Goal: Information Seeking & Learning: Learn about a topic

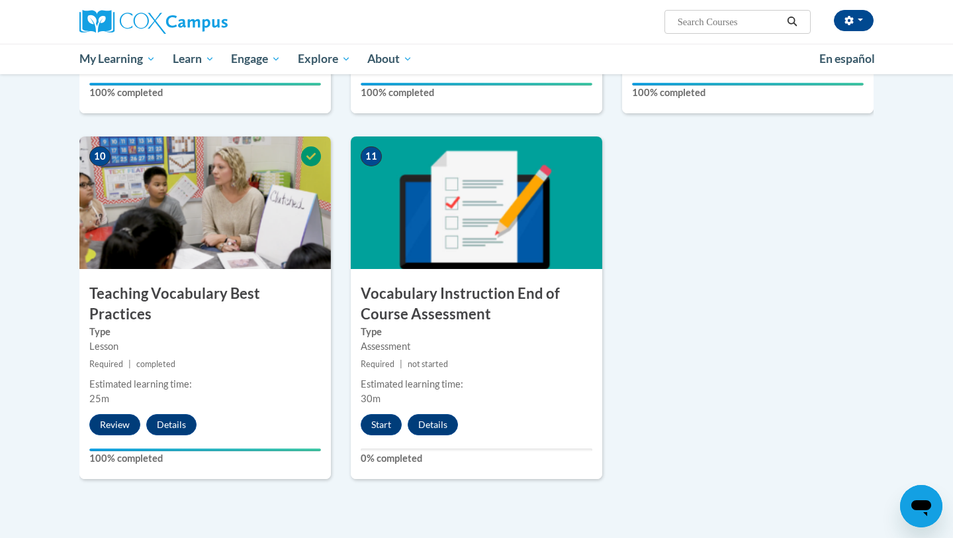
scroll to position [1314, 0]
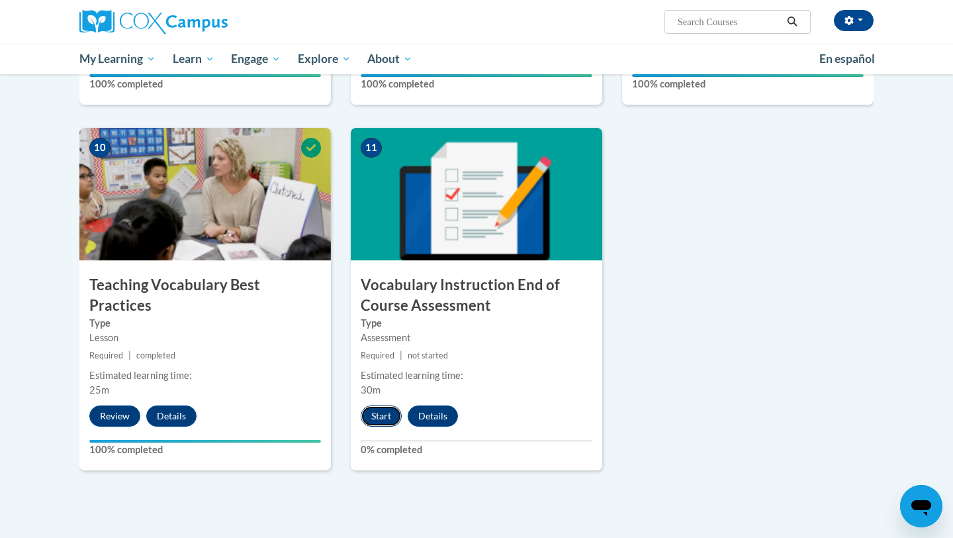
click at [375, 417] on button "Start" at bounding box center [381, 415] width 41 height 21
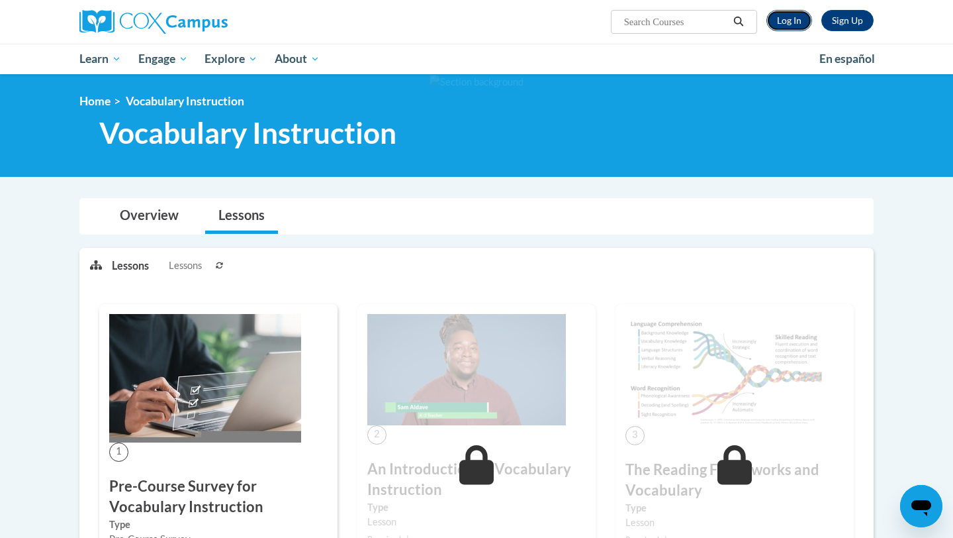
click at [796, 18] on link "Log In" at bounding box center [790, 20] width 46 height 21
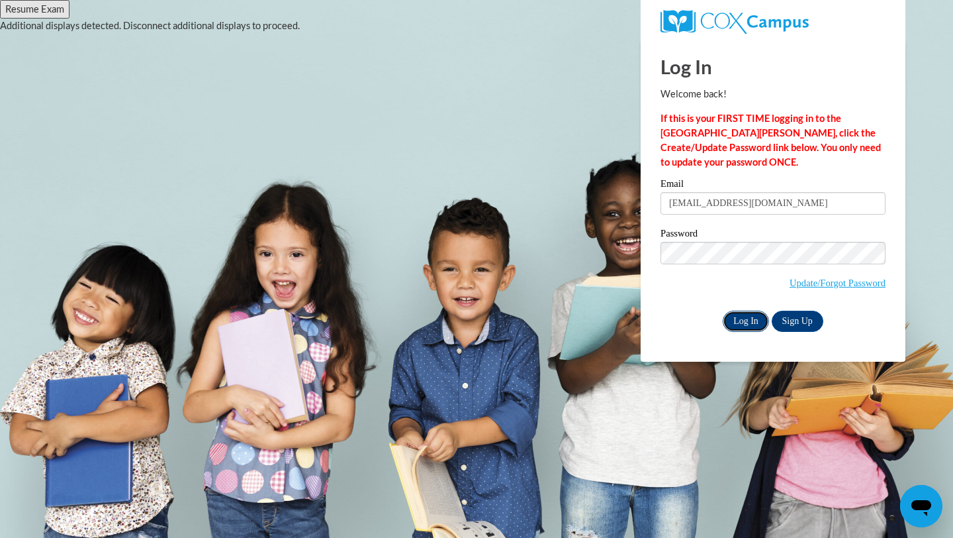
click at [738, 316] on input "Log In" at bounding box center [746, 321] width 46 height 21
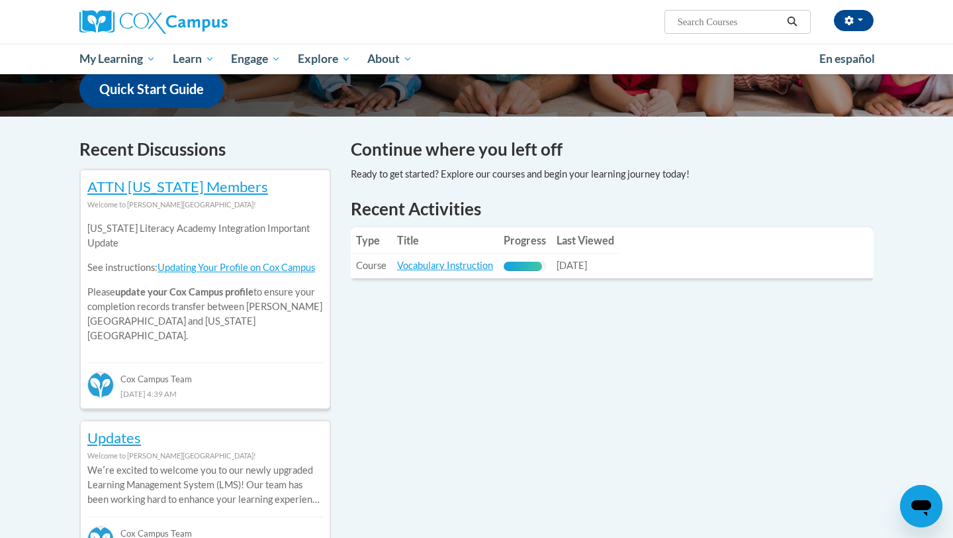
scroll to position [396, 0]
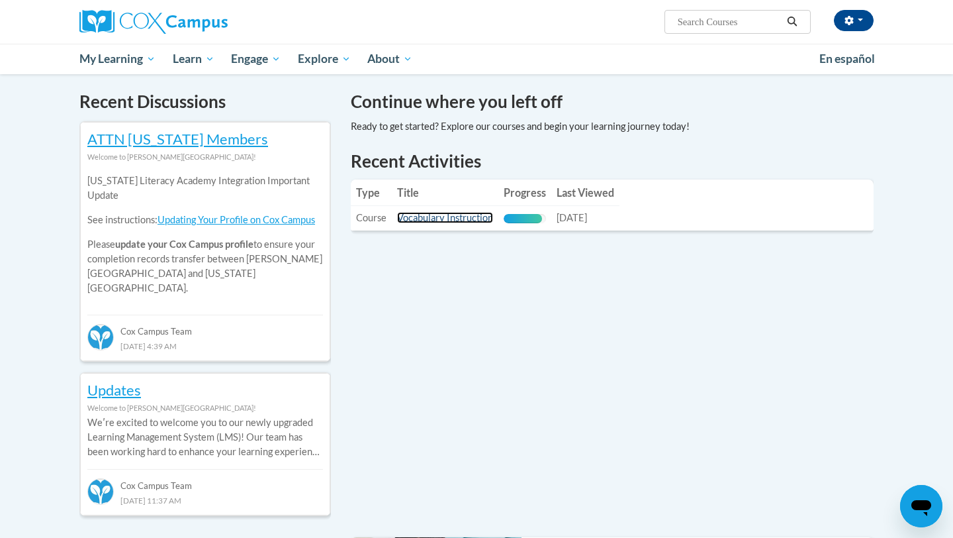
click at [470, 222] on link "Vocabulary Instruction" at bounding box center [445, 217] width 96 height 11
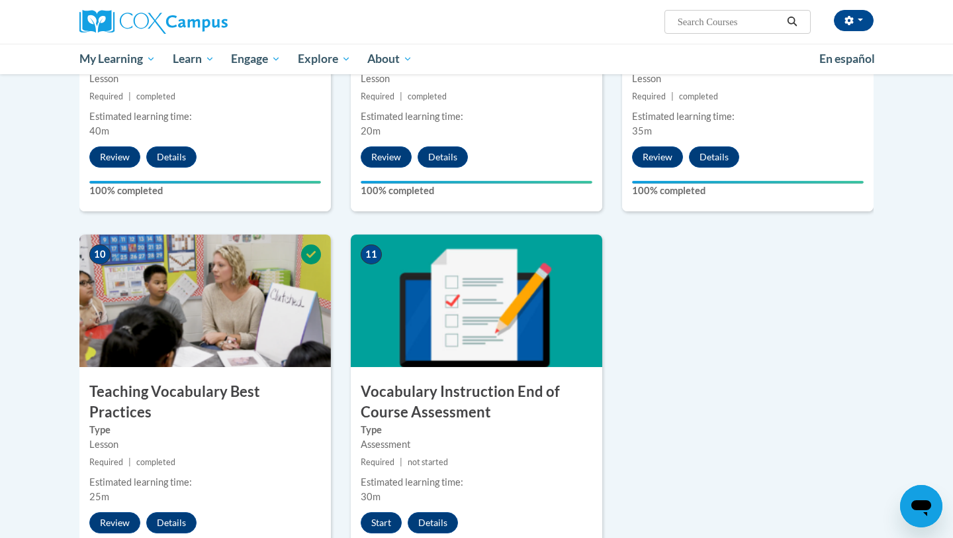
scroll to position [1216, 0]
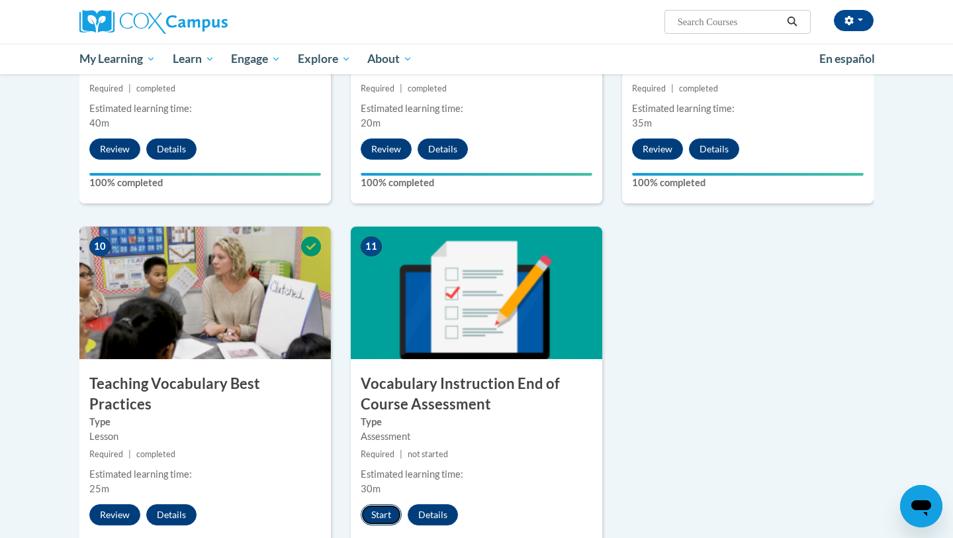
click at [375, 515] on button "Start" at bounding box center [381, 514] width 41 height 21
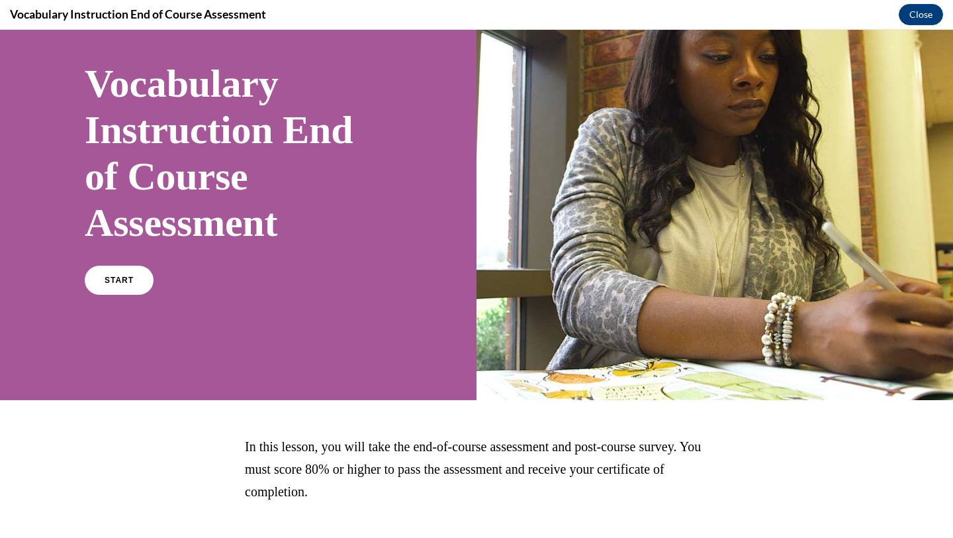
scroll to position [156, 0]
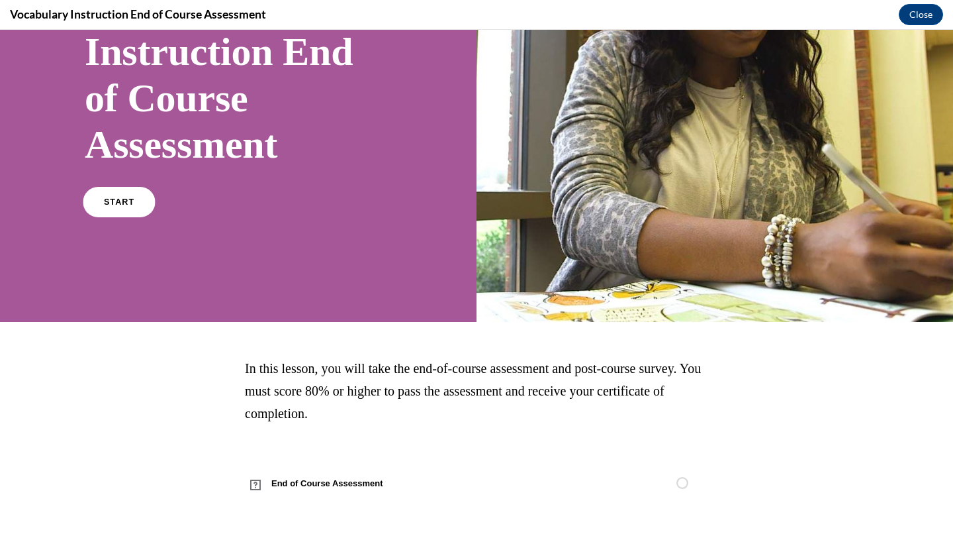
click at [122, 199] on span "START" at bounding box center [119, 202] width 30 height 10
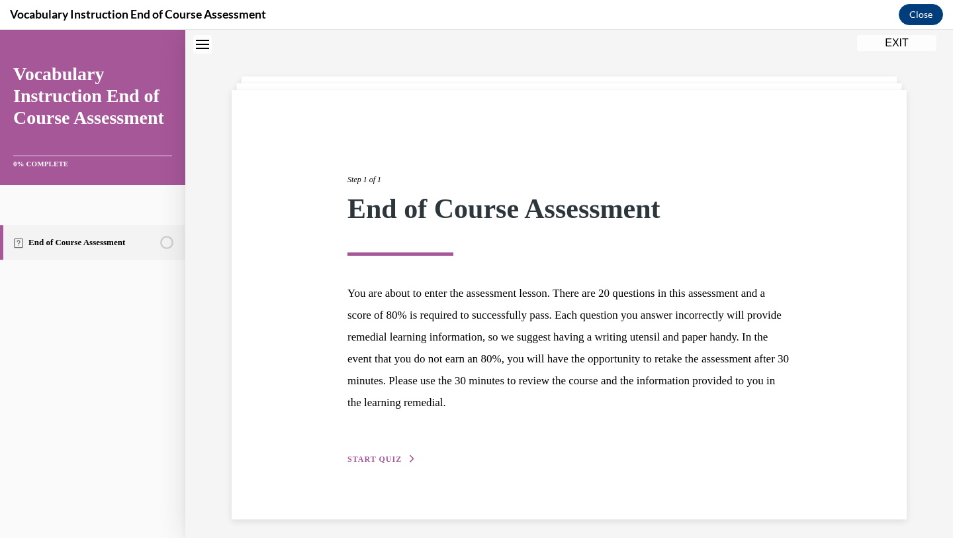
scroll to position [48, 0]
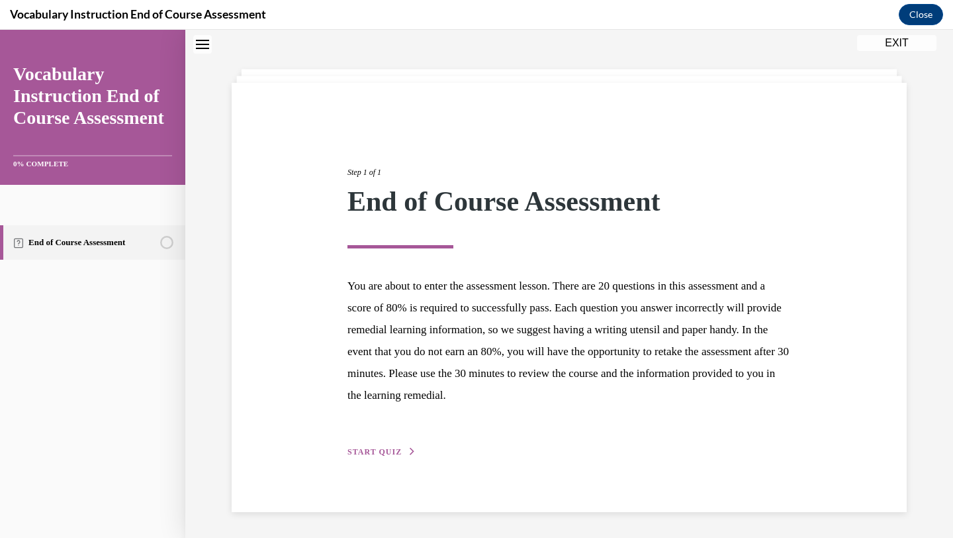
click at [365, 450] on span "START QUIZ" at bounding box center [375, 451] width 54 height 9
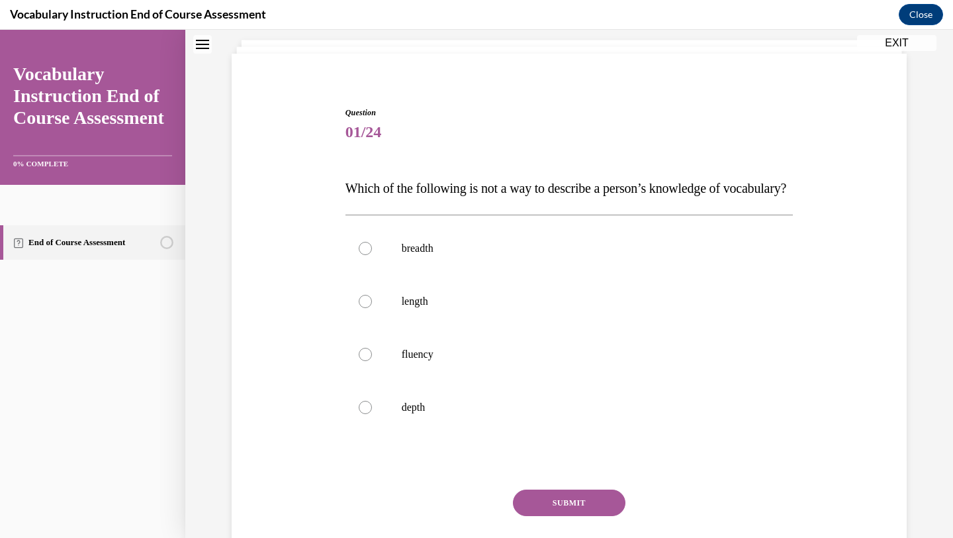
scroll to position [82, 0]
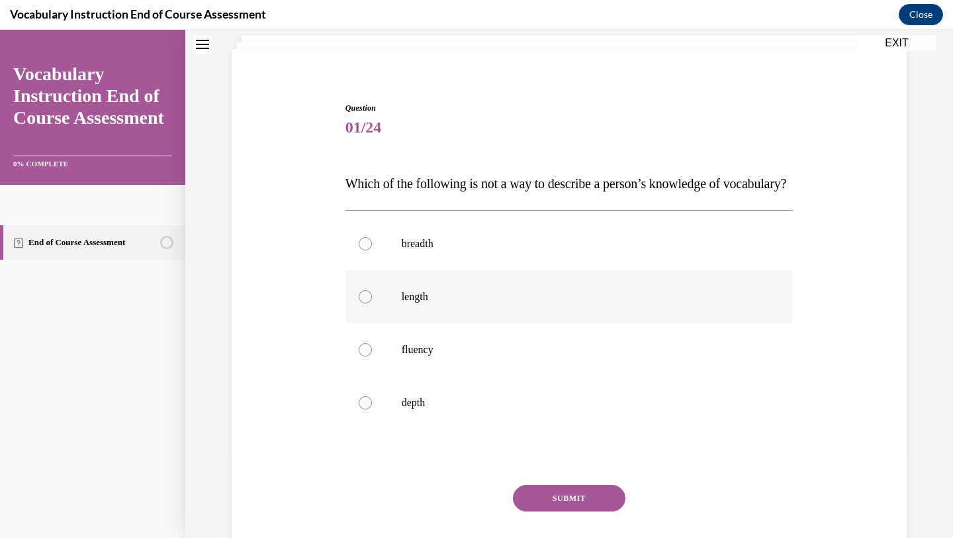
click at [391, 315] on label "length" at bounding box center [570, 296] width 448 height 53
click at [372, 303] on input "length" at bounding box center [365, 296] width 13 height 13
radio input "true"
click at [575, 511] on button "SUBMIT" at bounding box center [569, 498] width 113 height 26
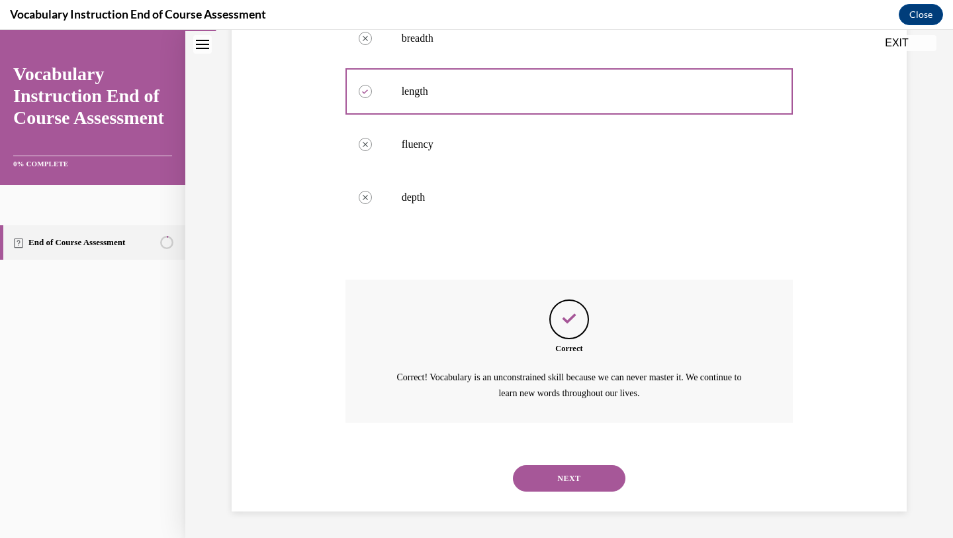
scroll to position [313, 0]
click at [561, 478] on button "NEXT" at bounding box center [569, 478] width 113 height 26
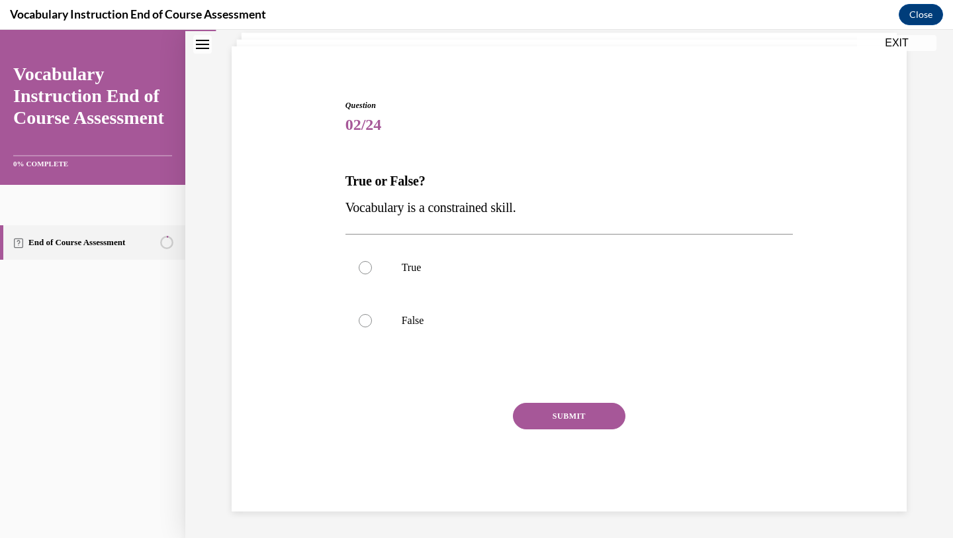
scroll to position [85, 0]
click at [485, 312] on label "False" at bounding box center [570, 320] width 448 height 53
click at [372, 314] on input "False" at bounding box center [365, 320] width 13 height 13
radio input "true"
click at [559, 412] on button "SUBMIT" at bounding box center [569, 416] width 113 height 26
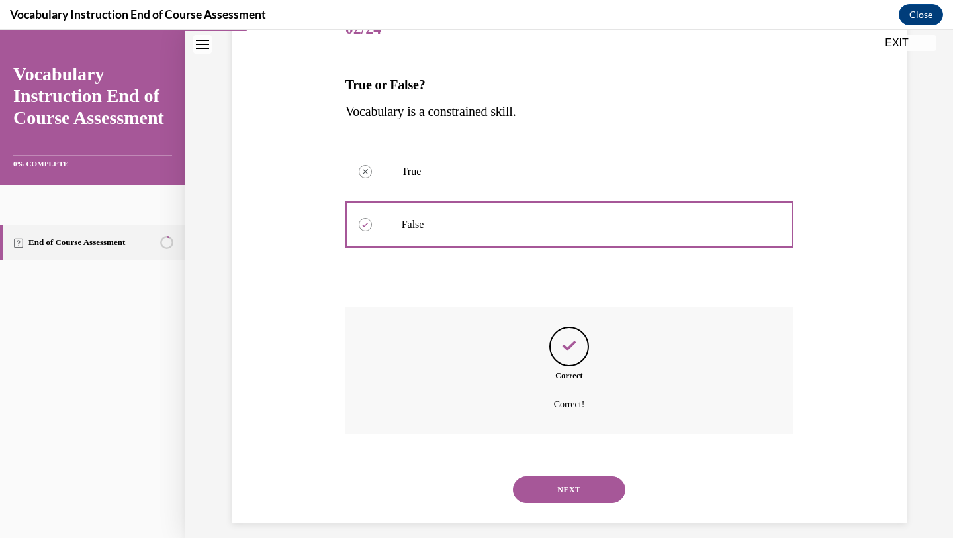
scroll to position [192, 0]
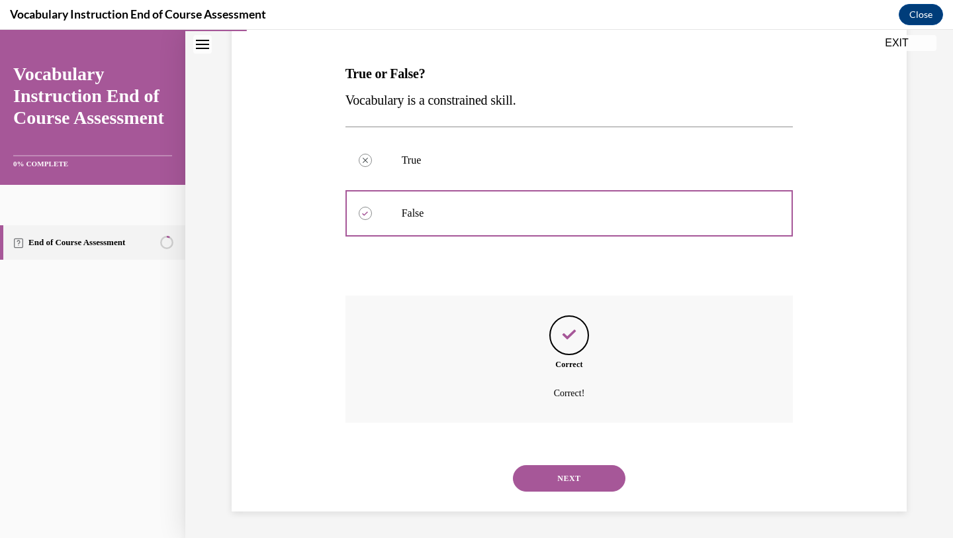
click at [569, 480] on button "NEXT" at bounding box center [569, 478] width 113 height 26
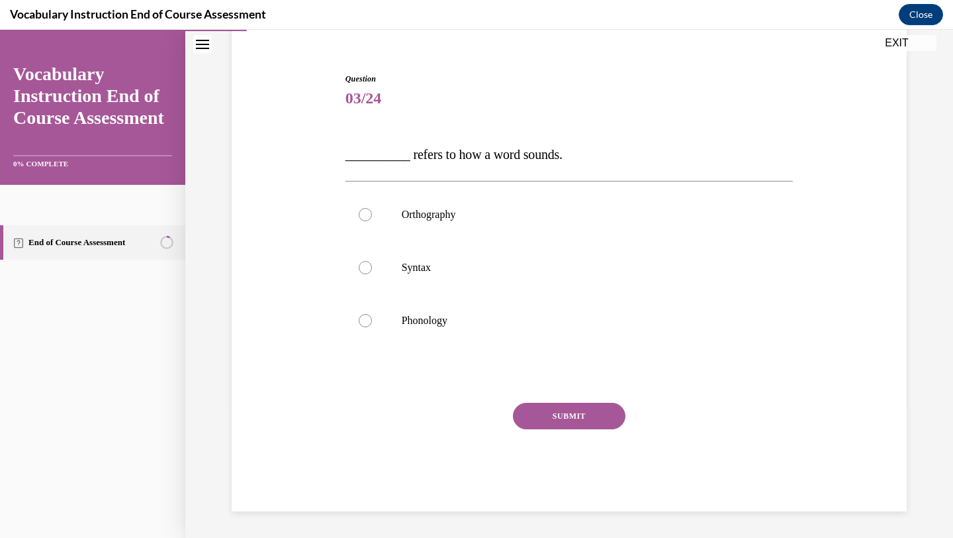
scroll to position [111, 0]
click at [581, 322] on p "Phonology" at bounding box center [581, 320] width 359 height 13
click at [372, 322] on input "Phonology" at bounding box center [365, 320] width 13 height 13
radio input "true"
click at [581, 418] on button "SUBMIT" at bounding box center [569, 416] width 113 height 26
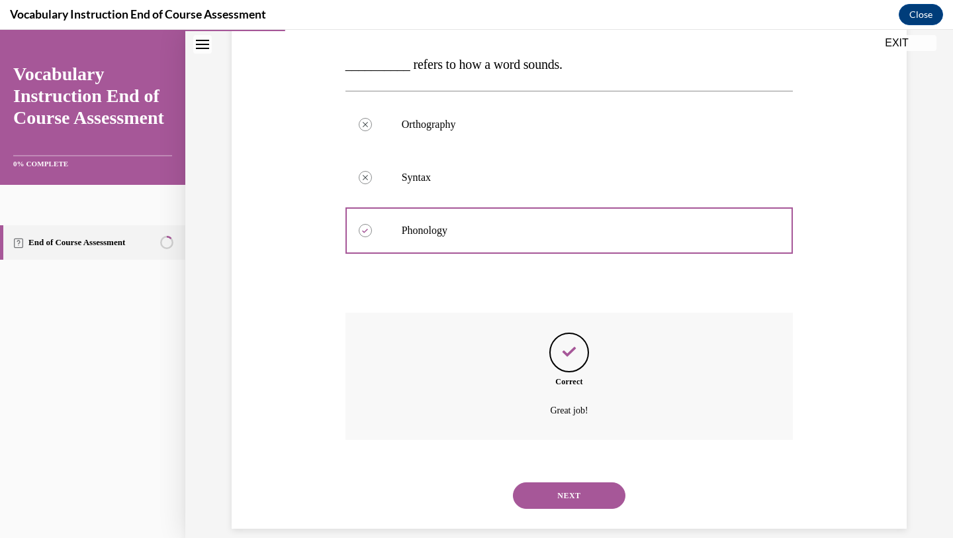
scroll to position [218, 0]
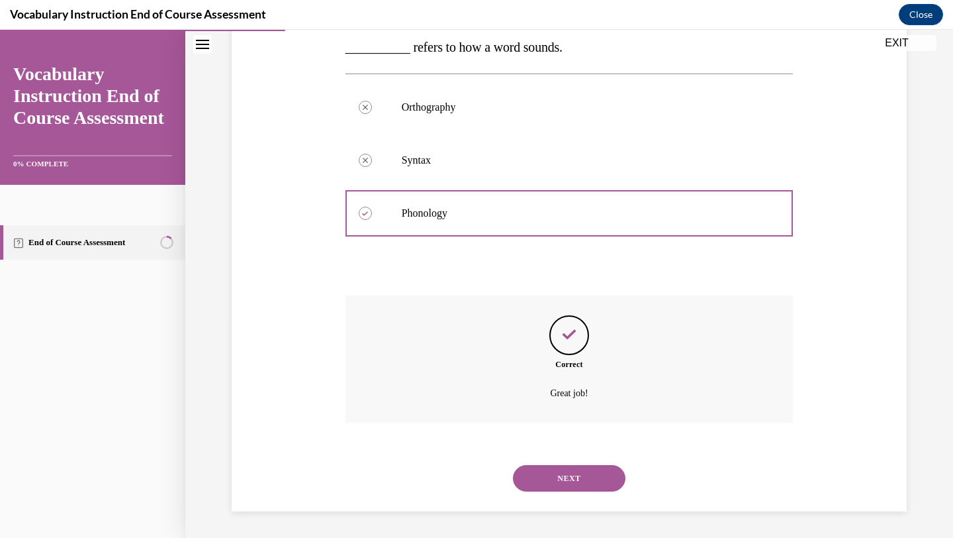
click at [555, 480] on button "NEXT" at bounding box center [569, 478] width 113 height 26
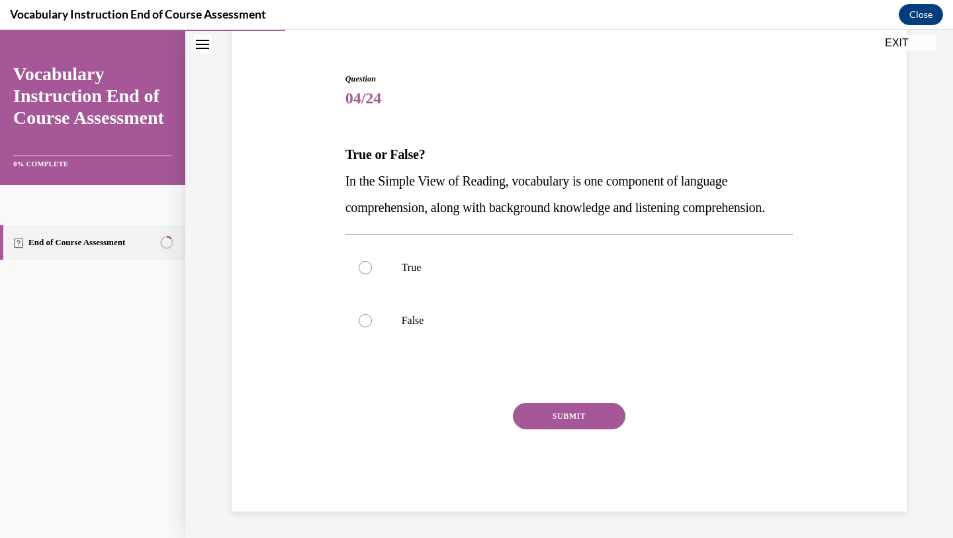
scroll to position [138, 0]
click at [585, 264] on p "True" at bounding box center [581, 267] width 359 height 13
click at [372, 264] on input "True" at bounding box center [365, 267] width 13 height 13
radio input "true"
click at [593, 412] on button "SUBMIT" at bounding box center [569, 416] width 113 height 26
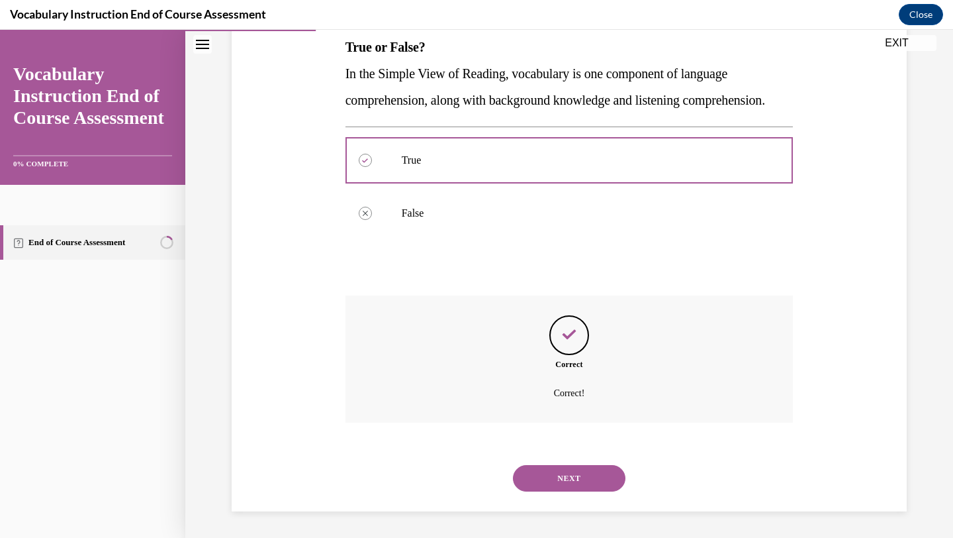
scroll to position [245, 0]
click at [575, 479] on button "NEXT" at bounding box center [569, 478] width 113 height 26
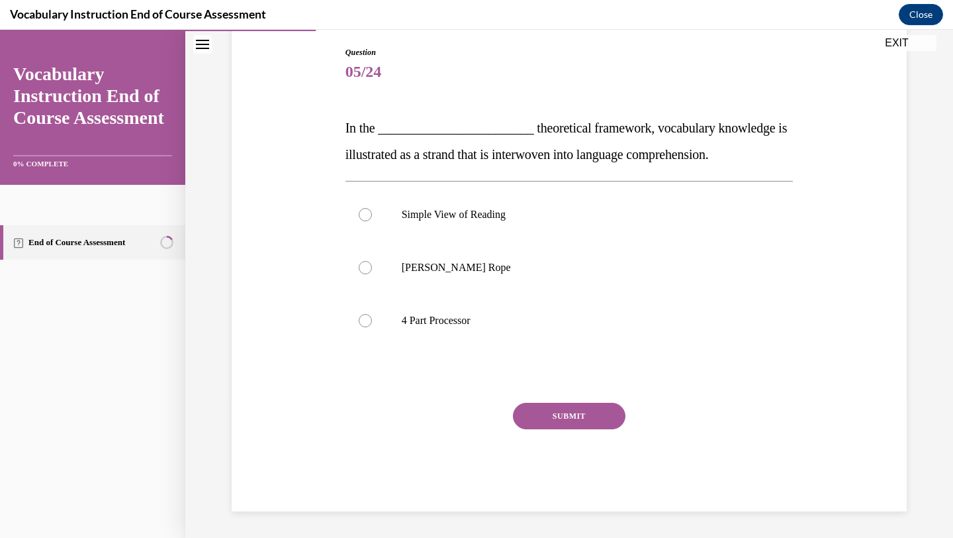
scroll to position [138, 0]
click at [494, 285] on label "[PERSON_NAME] Rope" at bounding box center [570, 267] width 448 height 53
click at [372, 274] on input "[PERSON_NAME] Rope" at bounding box center [365, 267] width 13 height 13
radio input "true"
click at [548, 414] on button "SUBMIT" at bounding box center [569, 416] width 113 height 26
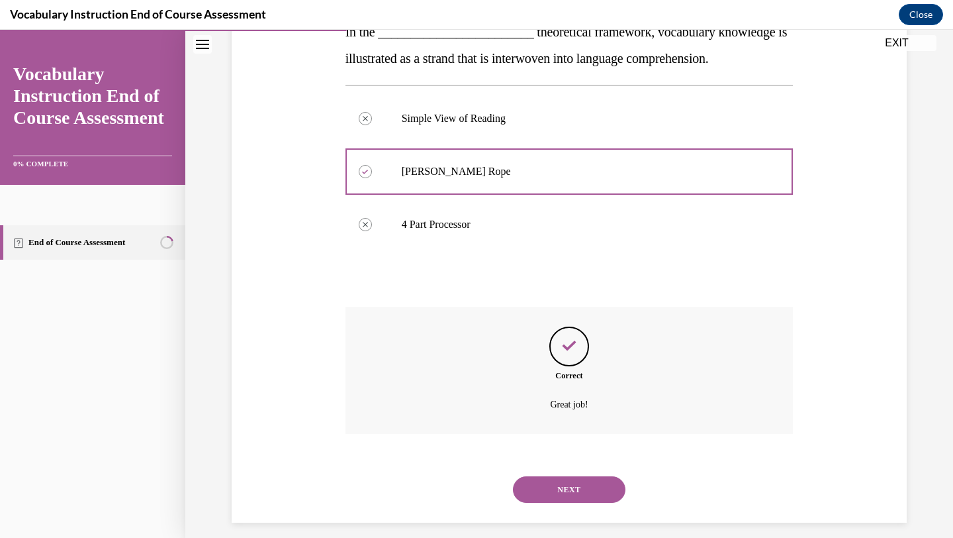
scroll to position [245, 0]
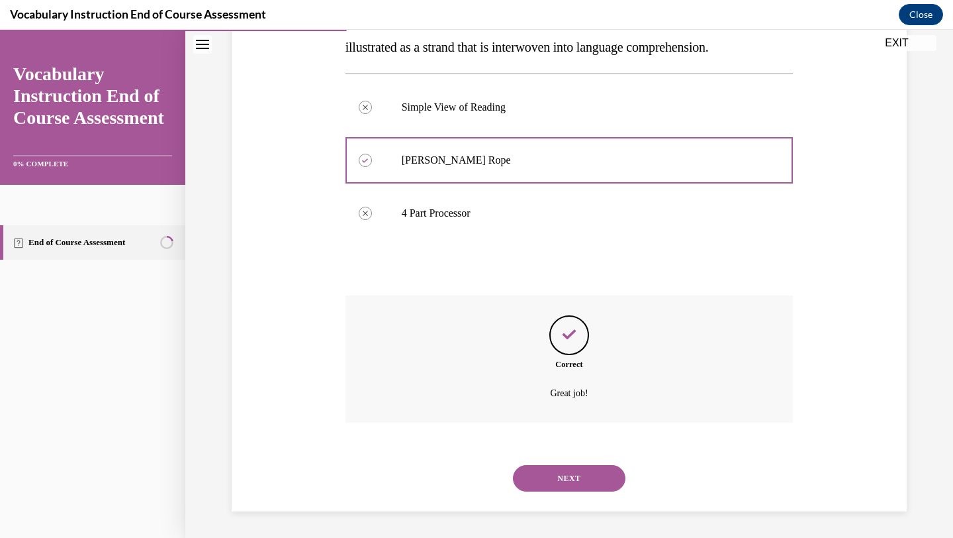
click at [577, 479] on button "NEXT" at bounding box center [569, 478] width 113 height 26
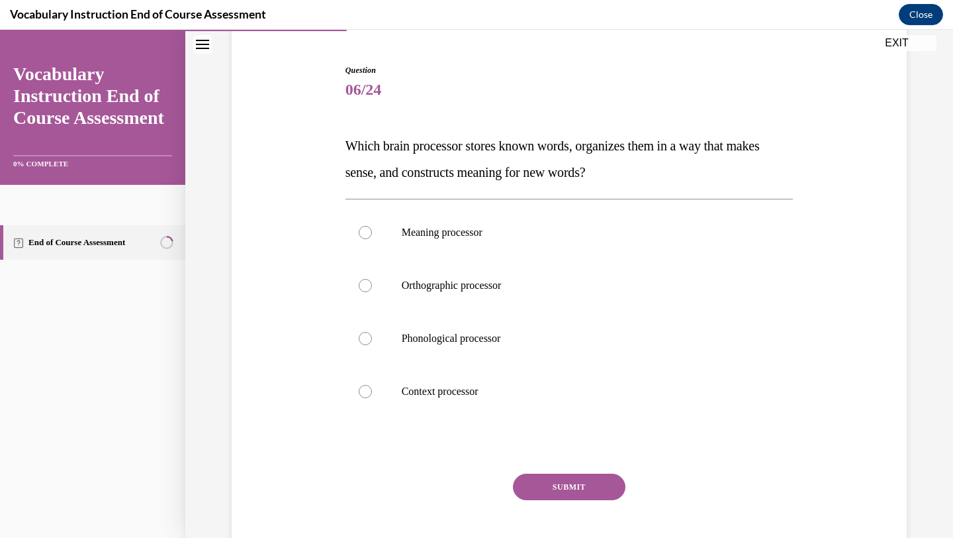
scroll to position [125, 0]
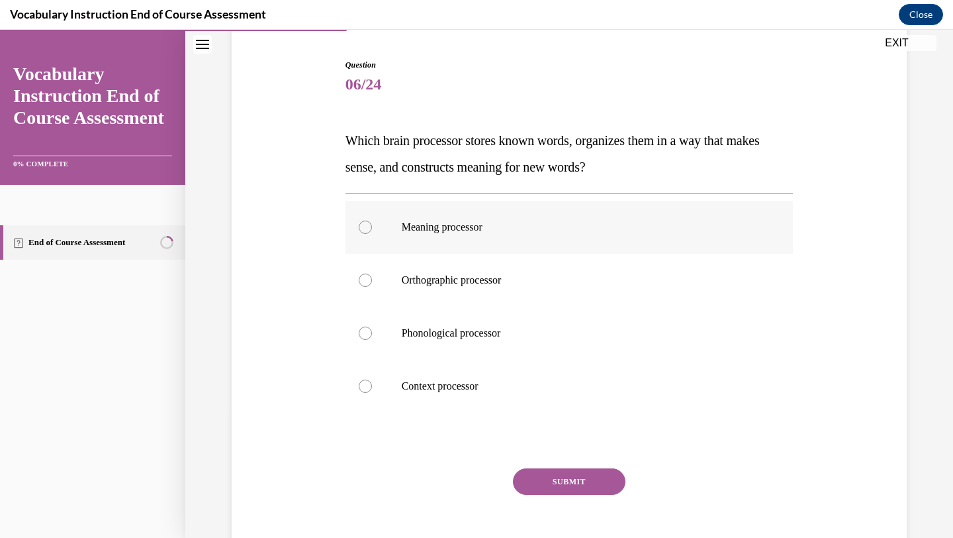
click at [557, 236] on label "Meaning processor" at bounding box center [570, 227] width 448 height 53
click at [372, 234] on input "Meaning processor" at bounding box center [365, 226] width 13 height 13
radio input "true"
click at [560, 482] on button "SUBMIT" at bounding box center [569, 481] width 113 height 26
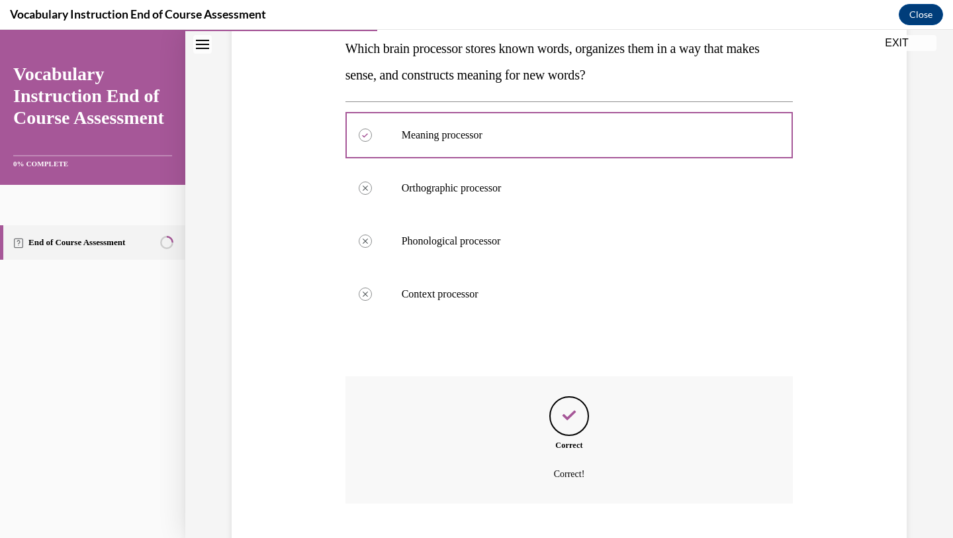
scroll to position [298, 0]
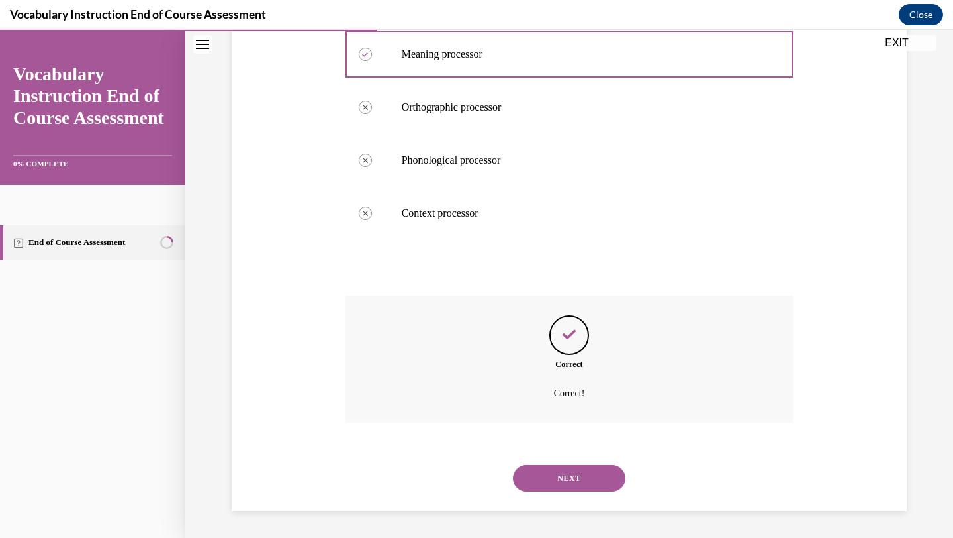
click at [588, 481] on button "NEXT" at bounding box center [569, 478] width 113 height 26
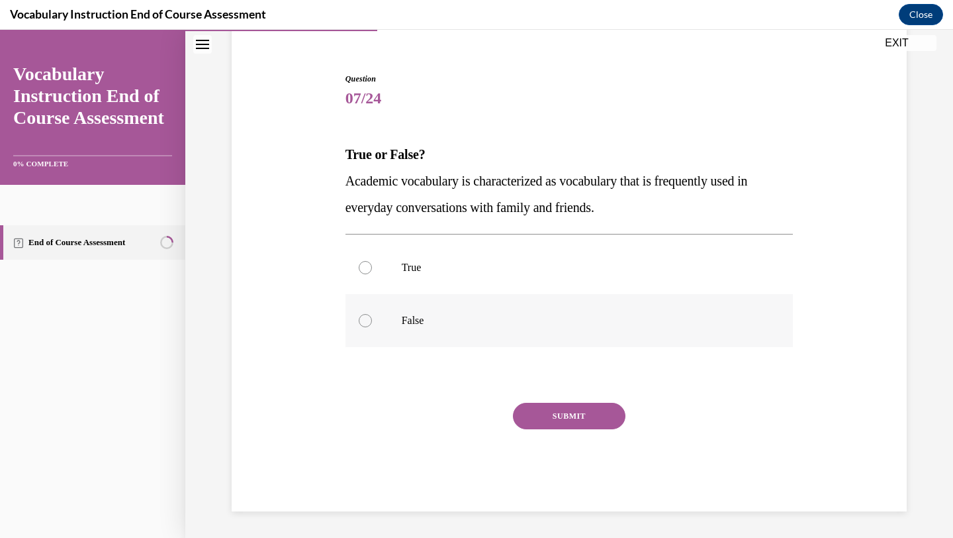
click at [642, 322] on p "False" at bounding box center [581, 320] width 359 height 13
click at [372, 322] on input "False" at bounding box center [365, 320] width 13 height 13
radio input "true"
click at [596, 418] on button "SUBMIT" at bounding box center [569, 416] width 113 height 26
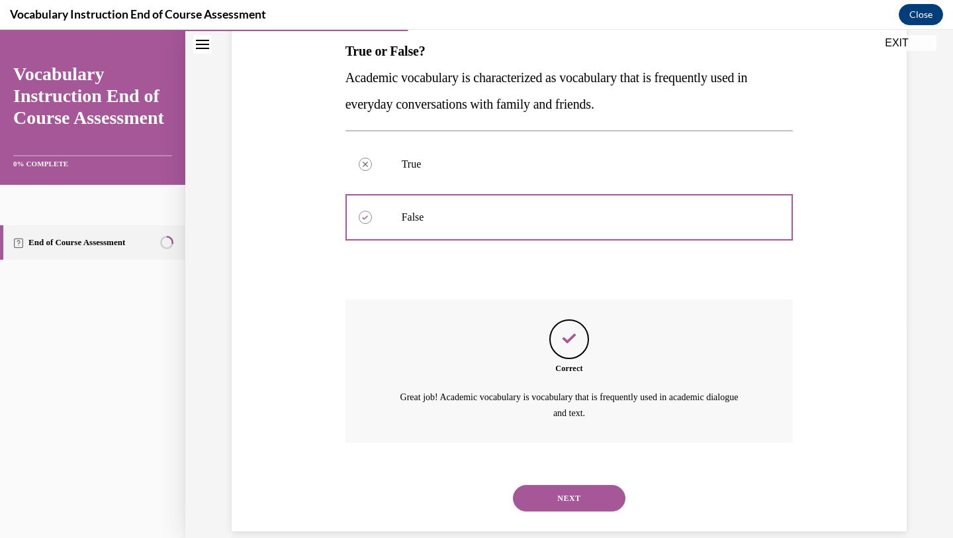
scroll to position [234, 0]
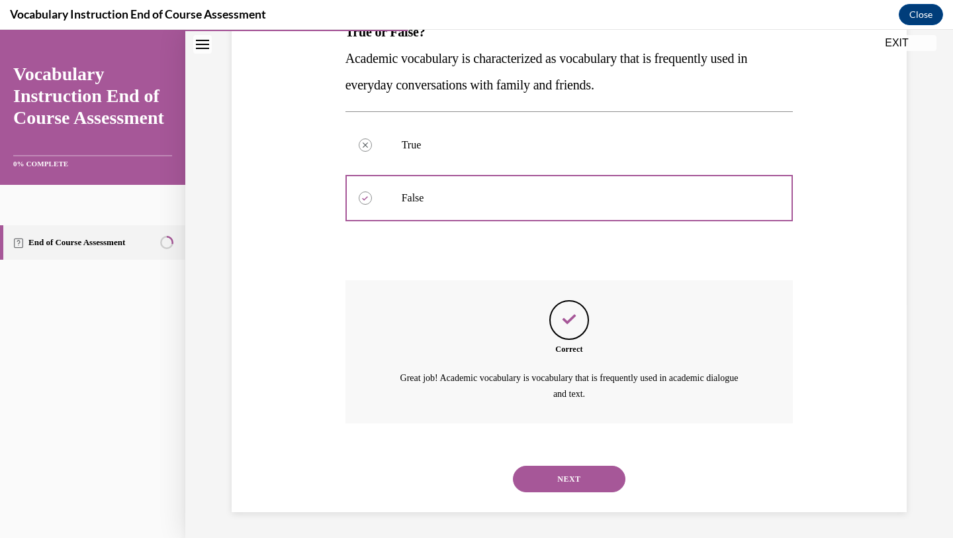
click at [566, 479] on button "NEXT" at bounding box center [569, 478] width 113 height 26
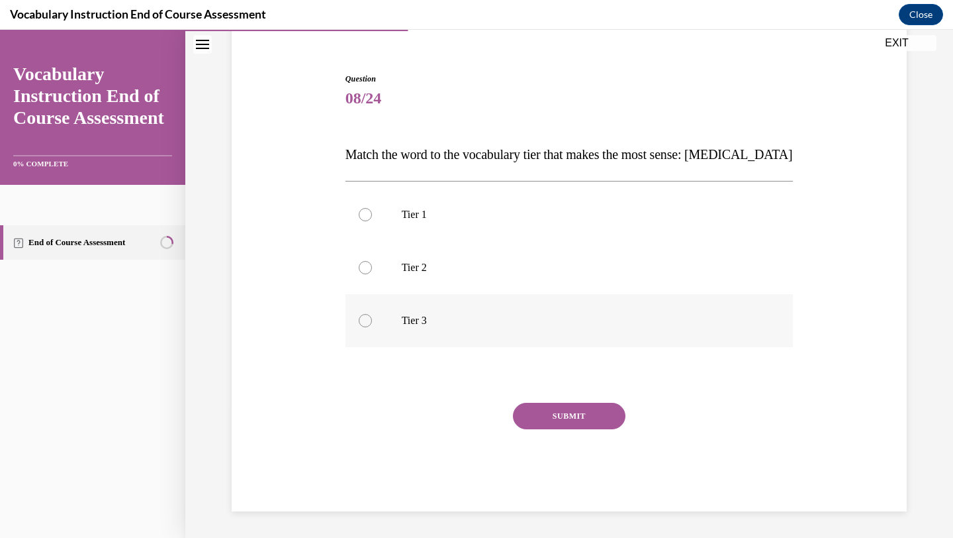
click at [495, 323] on p "Tier 3" at bounding box center [581, 320] width 359 height 13
click at [372, 323] on input "Tier 3" at bounding box center [365, 320] width 13 height 13
radio input "true"
click at [544, 412] on button "SUBMIT" at bounding box center [569, 416] width 113 height 26
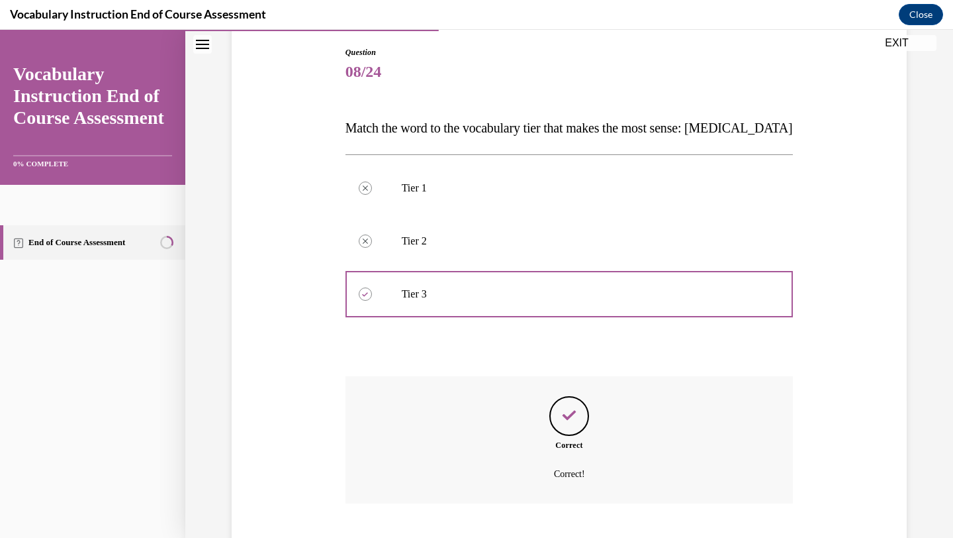
scroll to position [218, 0]
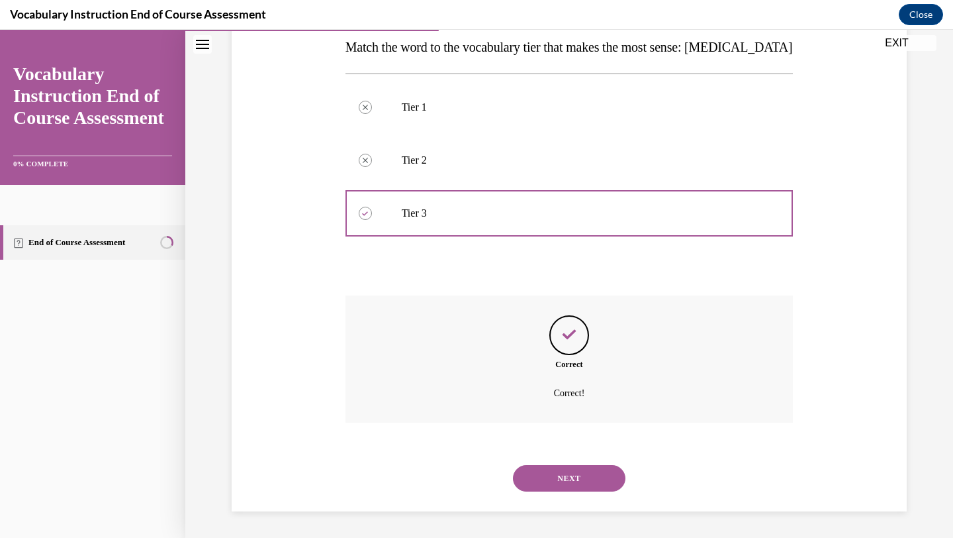
click at [574, 495] on div "NEXT" at bounding box center [570, 478] width 448 height 53
click at [573, 477] on button "NEXT" at bounding box center [569, 478] width 113 height 26
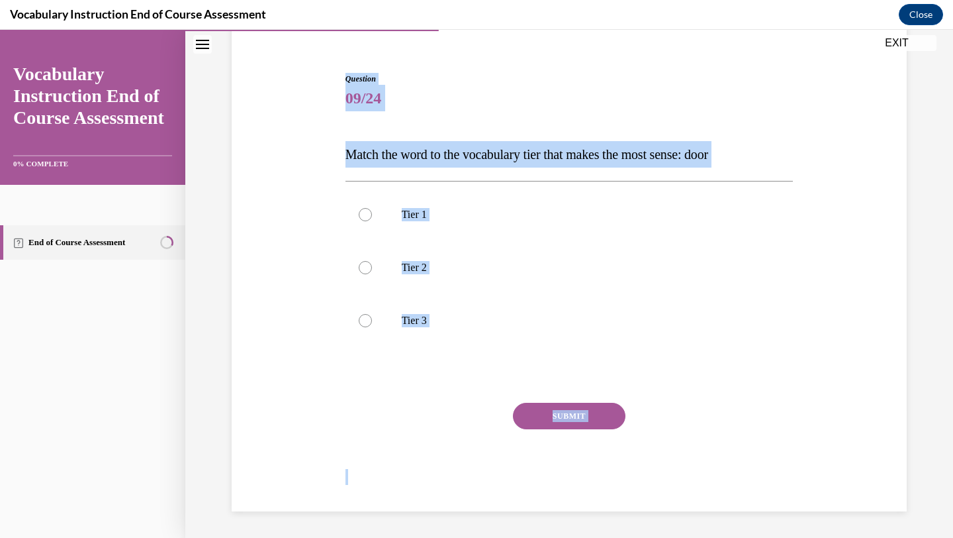
scroll to position [111, 0]
click at [598, 414] on button "SUBMIT" at bounding box center [569, 416] width 113 height 26
click at [518, 316] on p "Tier 3" at bounding box center [581, 320] width 359 height 13
click at [372, 316] on input "Tier 3" at bounding box center [365, 320] width 13 height 13
radio input "true"
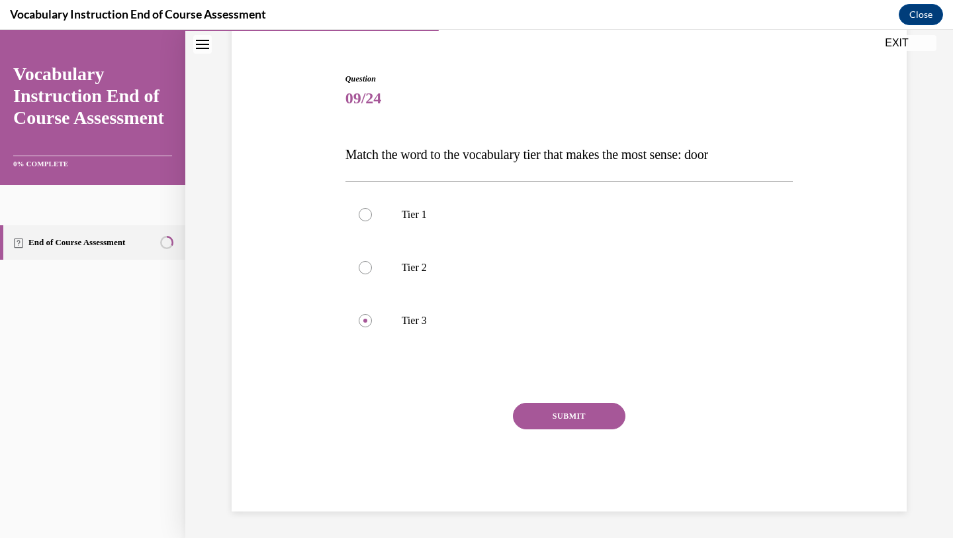
click at [553, 418] on button "SUBMIT" at bounding box center [569, 416] width 113 height 26
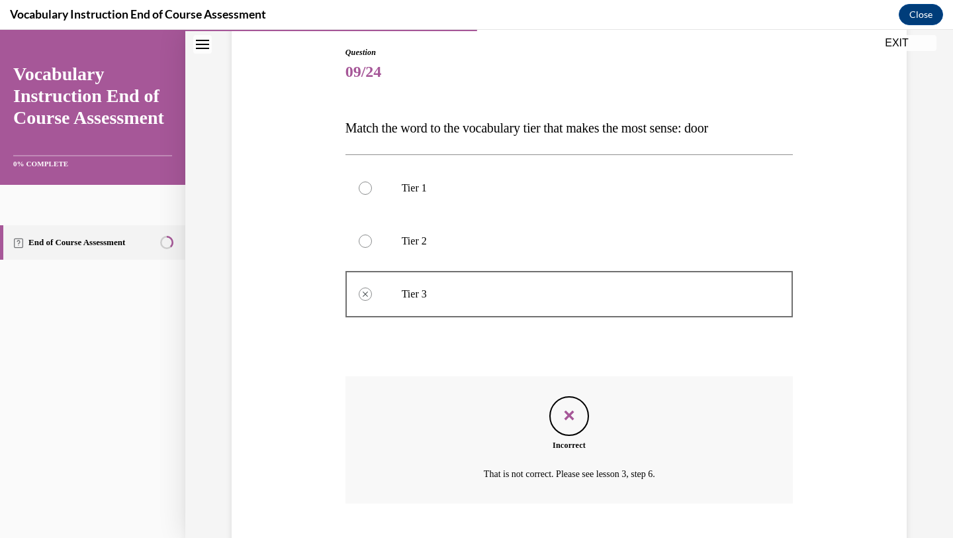
scroll to position [218, 0]
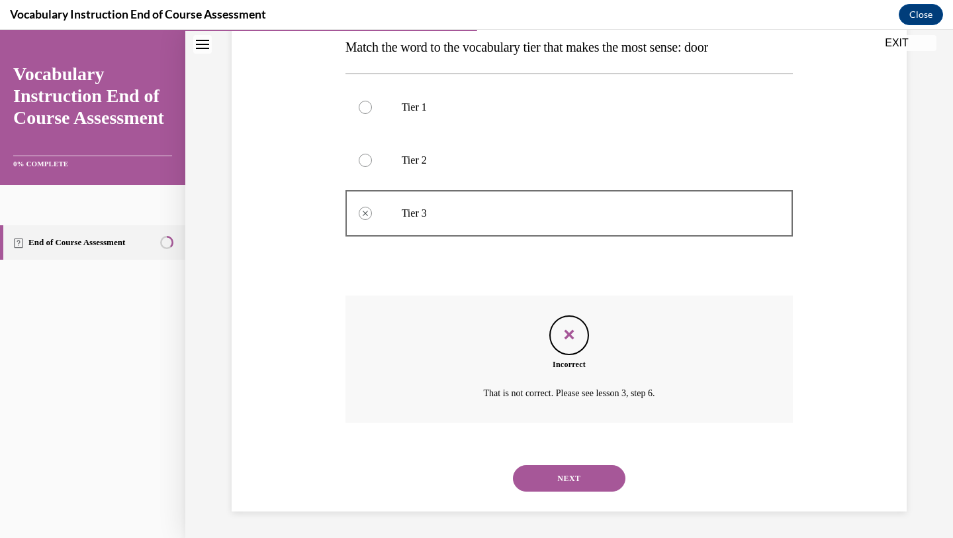
click at [574, 477] on button "NEXT" at bounding box center [569, 478] width 113 height 26
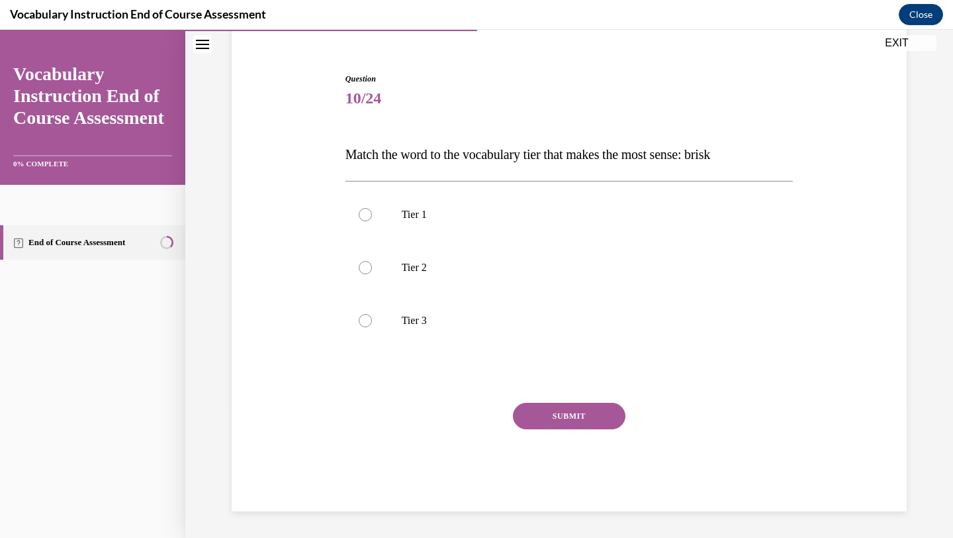
scroll to position [111, 0]
click at [661, 296] on label "Tier 3" at bounding box center [570, 320] width 448 height 53
click at [372, 314] on input "Tier 3" at bounding box center [365, 320] width 13 height 13
radio input "true"
click at [656, 270] on p "Tier 2" at bounding box center [581, 267] width 359 height 13
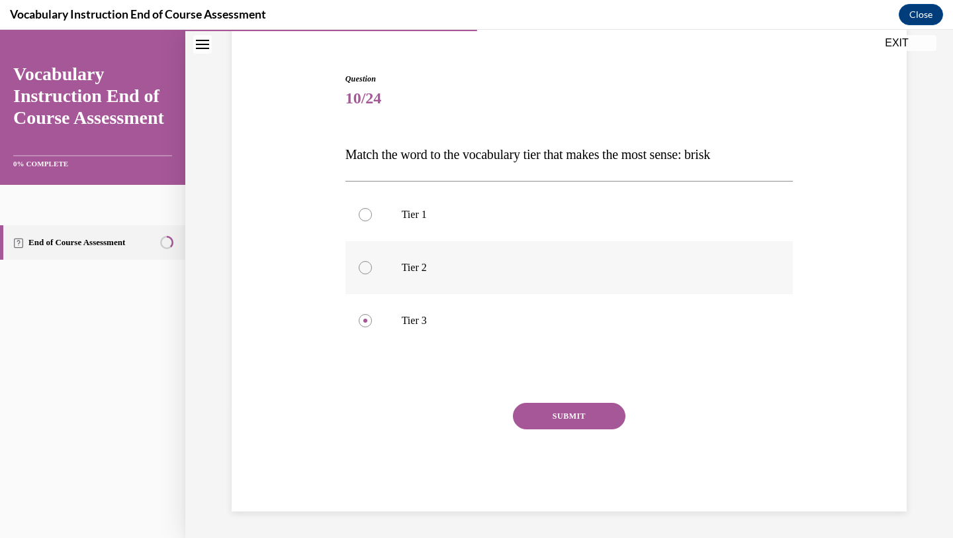
click at [372, 270] on input "Tier 2" at bounding box center [365, 267] width 13 height 13
radio input "true"
click at [605, 412] on button "SUBMIT" at bounding box center [569, 416] width 113 height 26
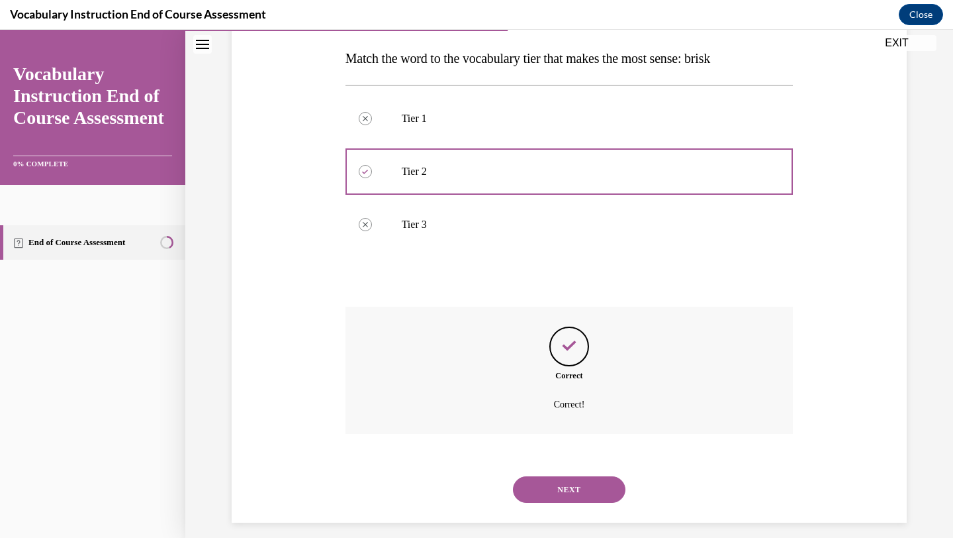
scroll to position [218, 0]
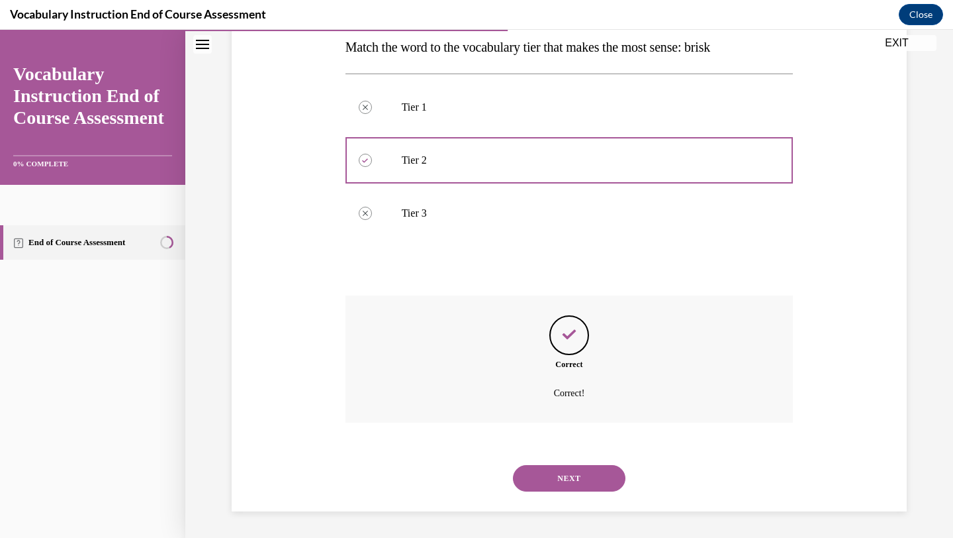
click at [559, 481] on button "NEXT" at bounding box center [569, 478] width 113 height 26
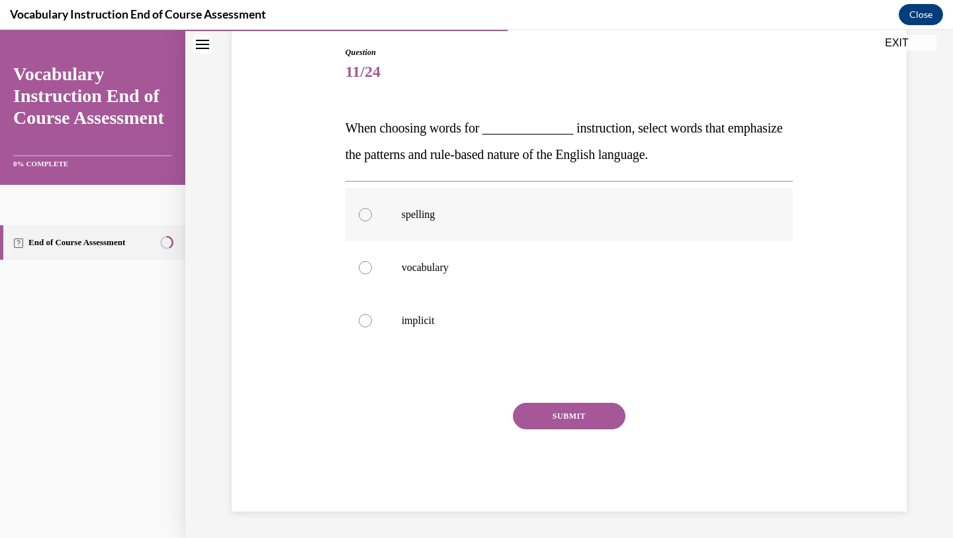
click at [720, 219] on p "spelling" at bounding box center [581, 214] width 359 height 13
click at [372, 219] on input "spelling" at bounding box center [365, 214] width 13 height 13
radio input "true"
click at [595, 411] on button "SUBMIT" at bounding box center [569, 416] width 113 height 26
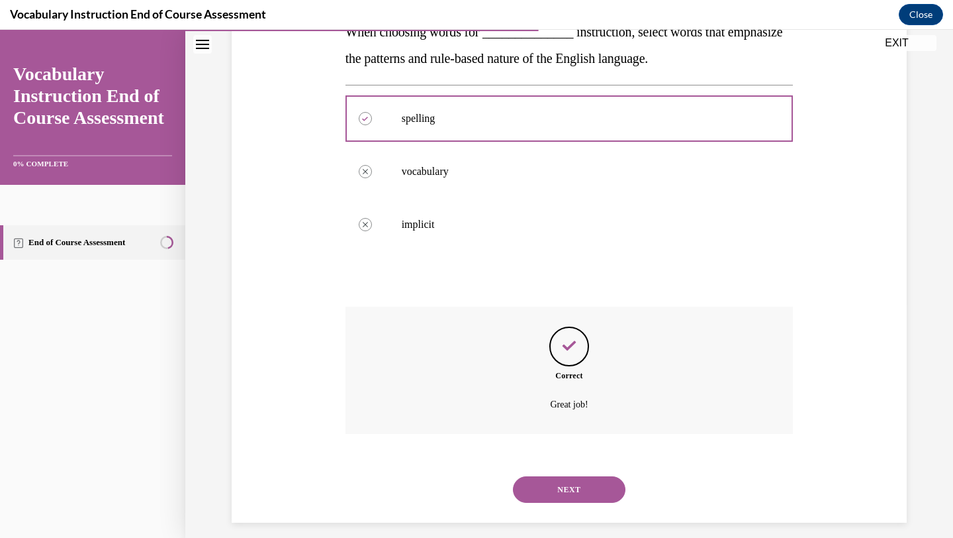
scroll to position [245, 0]
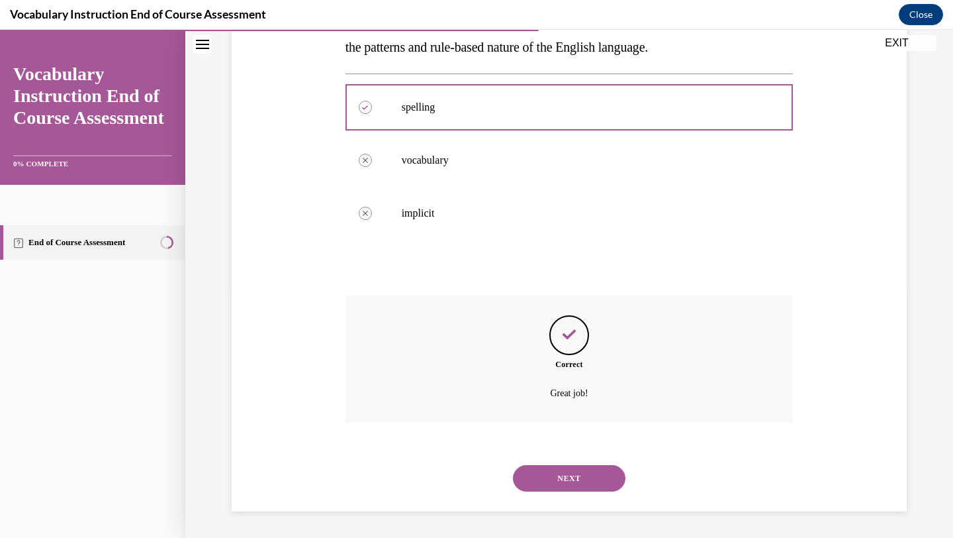
click at [557, 481] on button "NEXT" at bounding box center [569, 478] width 113 height 26
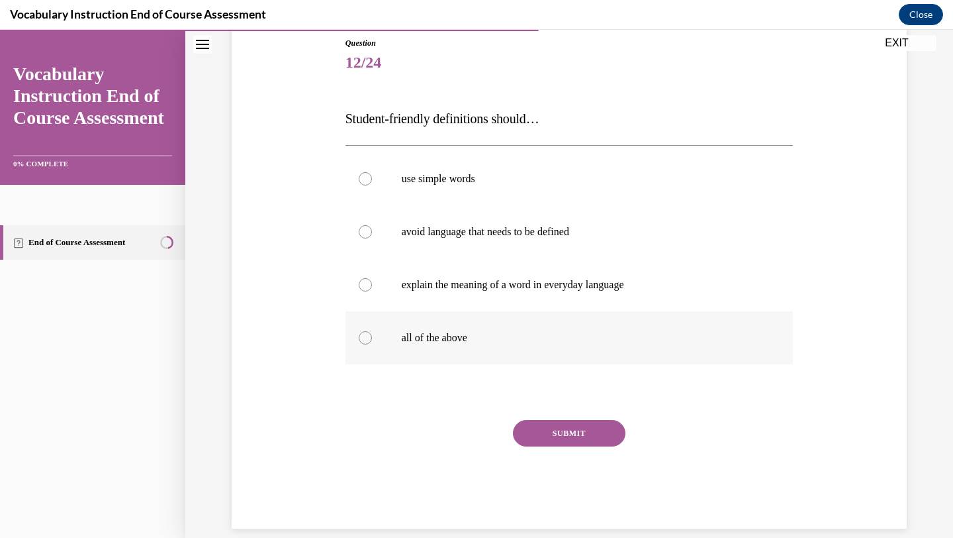
click at [651, 350] on label "all of the above" at bounding box center [570, 337] width 448 height 53
click at [372, 344] on input "all of the above" at bounding box center [365, 337] width 13 height 13
radio input "true"
click at [599, 431] on button "SUBMIT" at bounding box center [569, 433] width 113 height 26
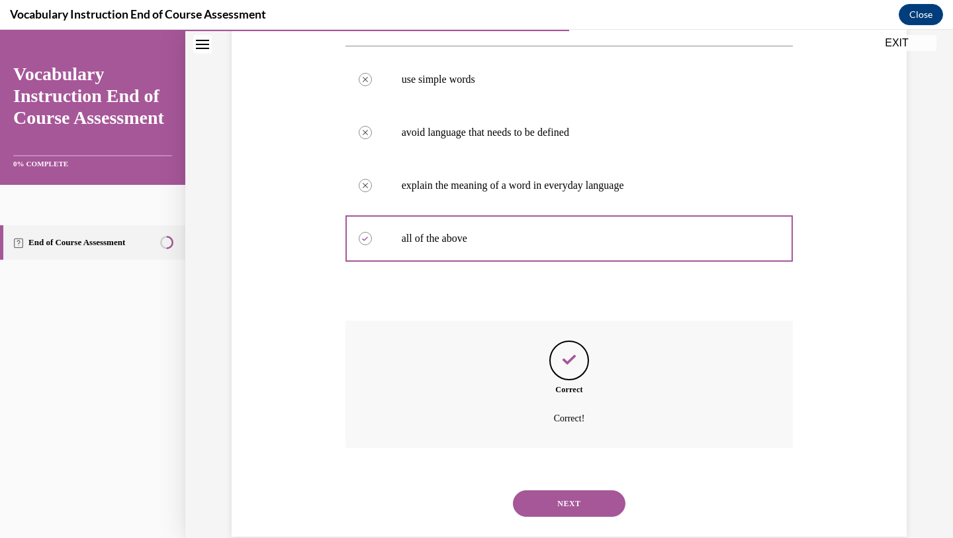
scroll to position [271, 0]
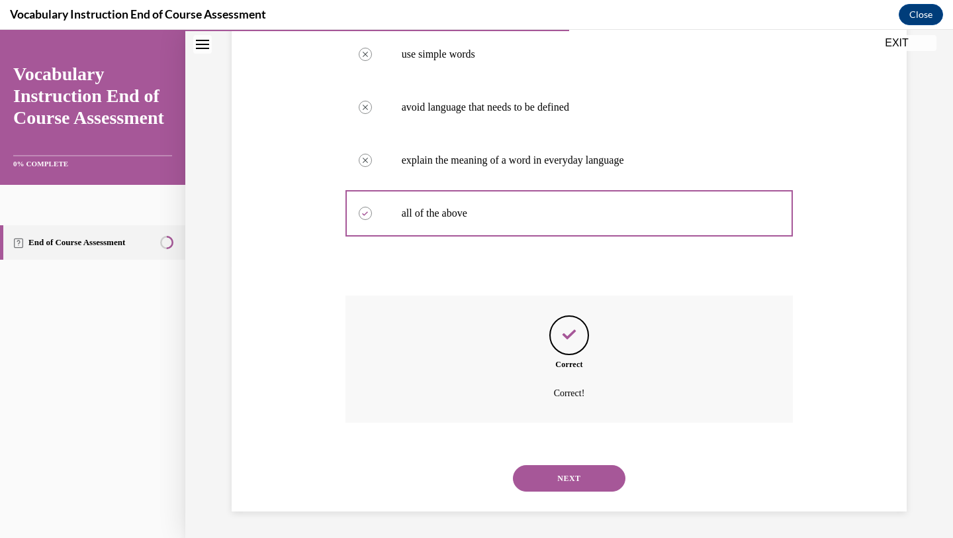
click at [556, 487] on button "NEXT" at bounding box center [569, 478] width 113 height 26
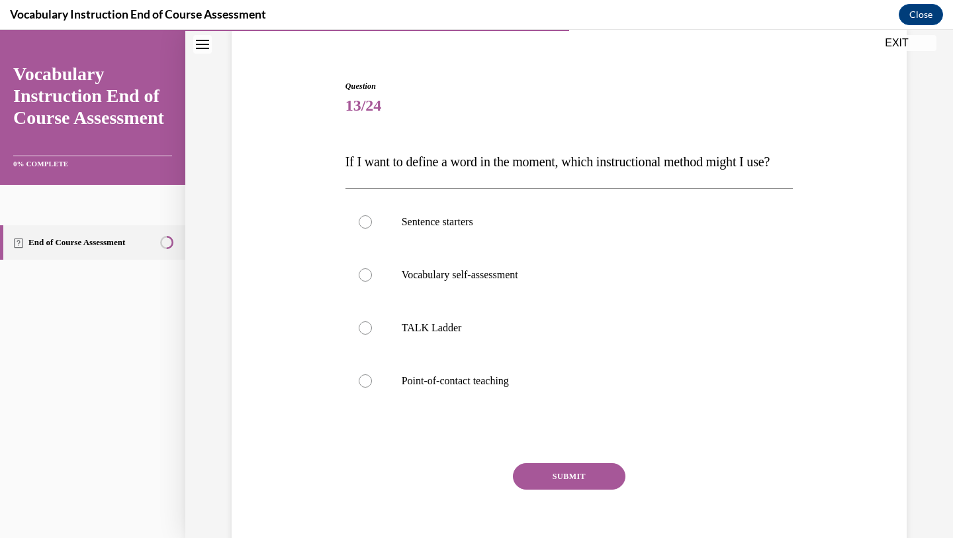
scroll to position [109, 0]
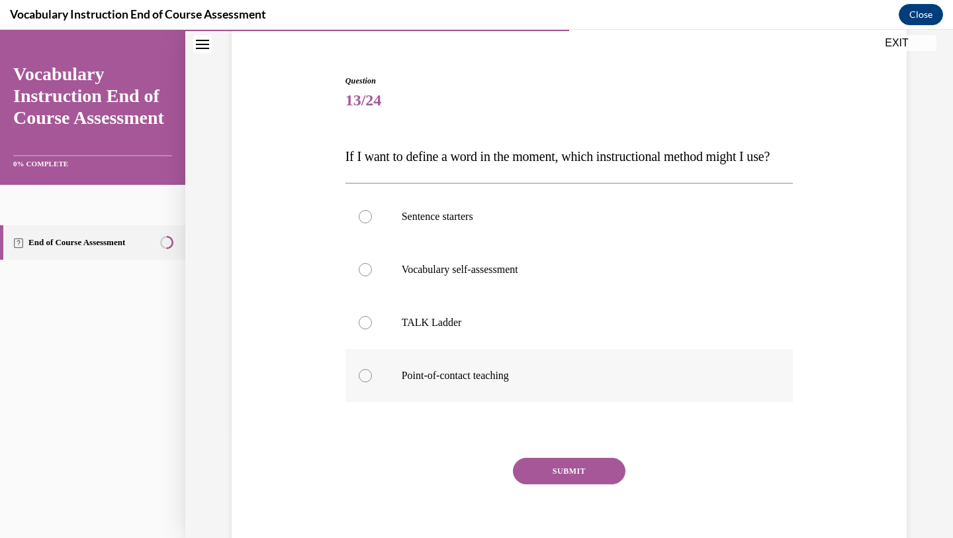
click at [622, 382] on p "Point-of-contact teaching" at bounding box center [581, 375] width 359 height 13
click at [372, 382] on input "Point-of-contact teaching" at bounding box center [365, 375] width 13 height 13
radio input "true"
click at [579, 484] on button "SUBMIT" at bounding box center [569, 470] width 113 height 26
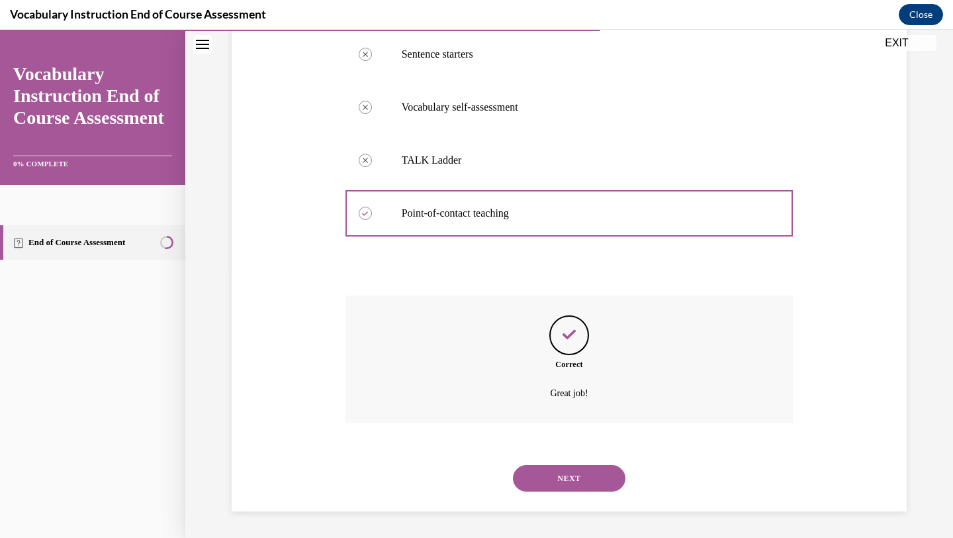
scroll to position [298, 0]
click at [579, 476] on button "NEXT" at bounding box center [569, 478] width 113 height 26
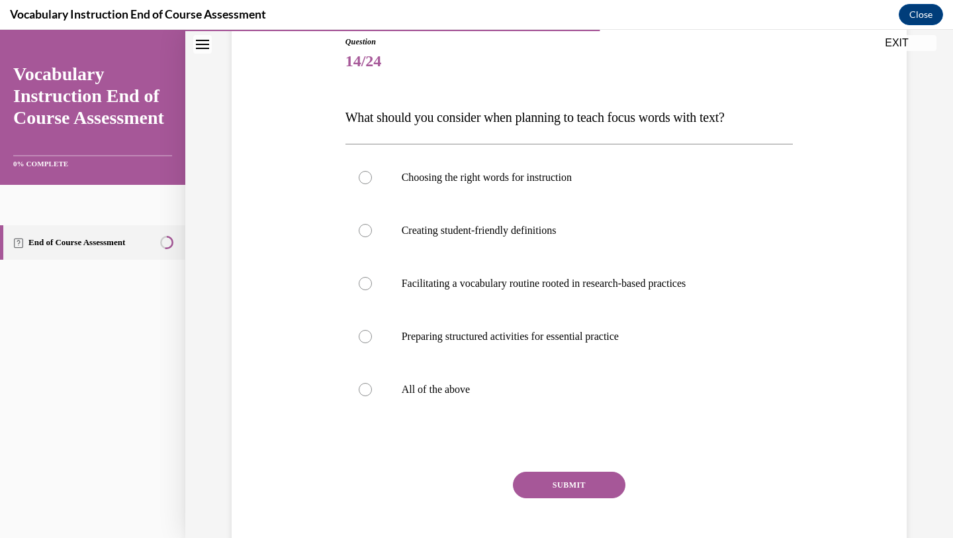
scroll to position [150, 0]
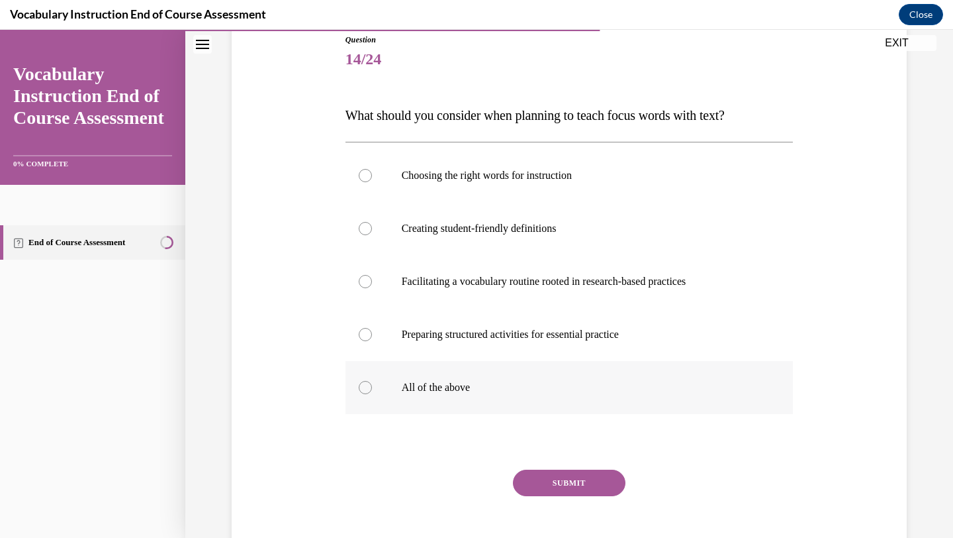
click at [617, 407] on label "All of the above" at bounding box center [570, 387] width 448 height 53
click at [372, 394] on input "All of the above" at bounding box center [365, 387] width 13 height 13
radio input "true"
click at [573, 485] on button "SUBMIT" at bounding box center [569, 482] width 113 height 26
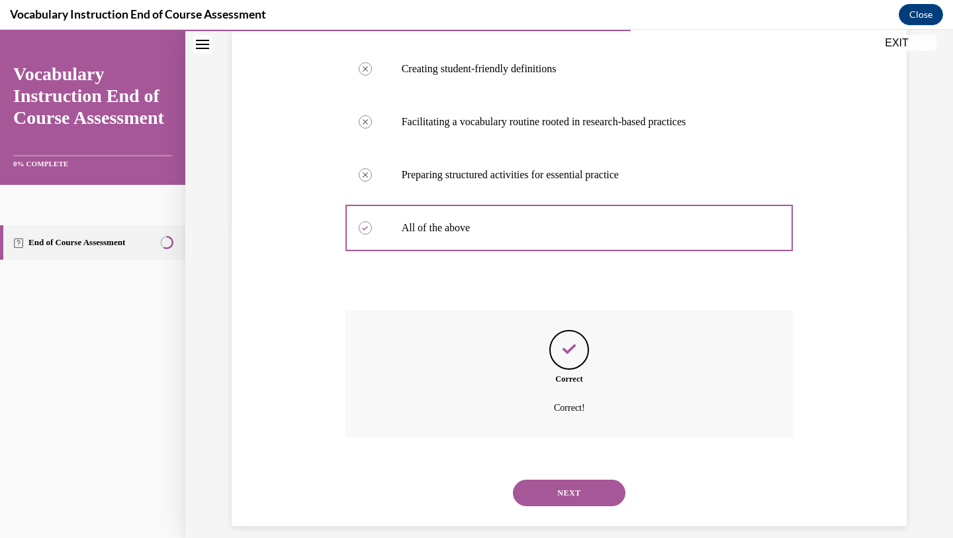
scroll to position [324, 0]
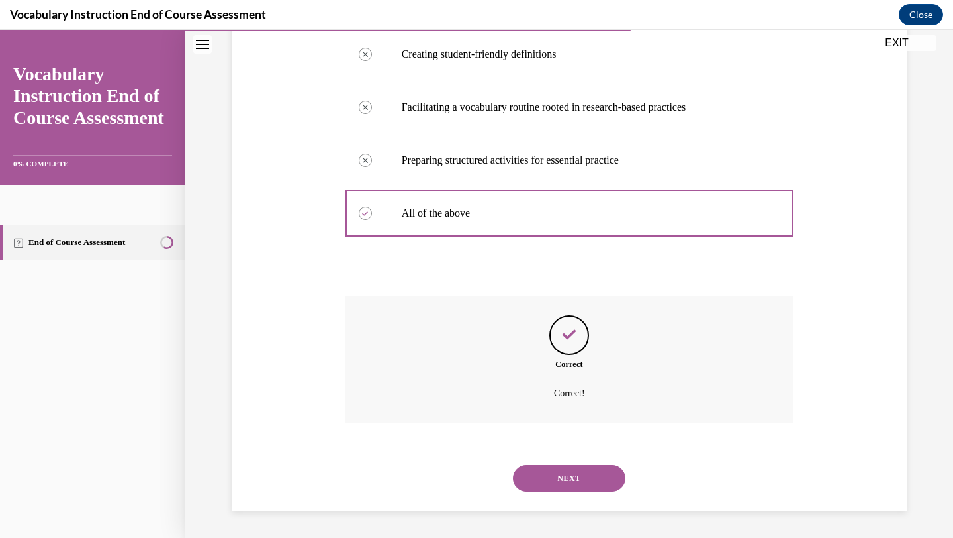
click at [571, 481] on button "NEXT" at bounding box center [569, 478] width 113 height 26
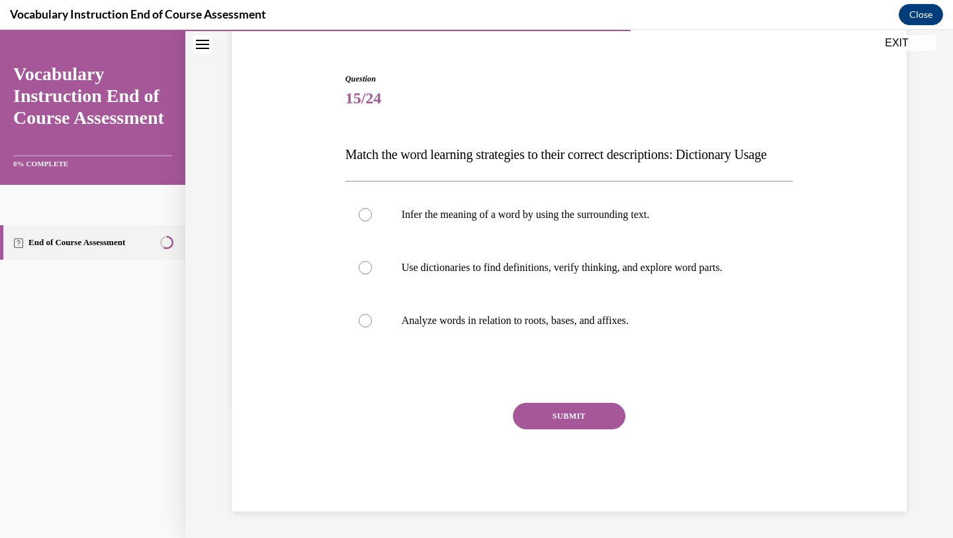
scroll to position [138, 0]
click at [582, 276] on label "Use dictionaries to find definitions, verify thinking, and explore word parts." at bounding box center [570, 267] width 448 height 53
click at [372, 274] on input "Use dictionaries to find definitions, verify thinking, and explore word parts." at bounding box center [365, 267] width 13 height 13
radio input "true"
click at [563, 408] on button "SUBMIT" at bounding box center [569, 416] width 113 height 26
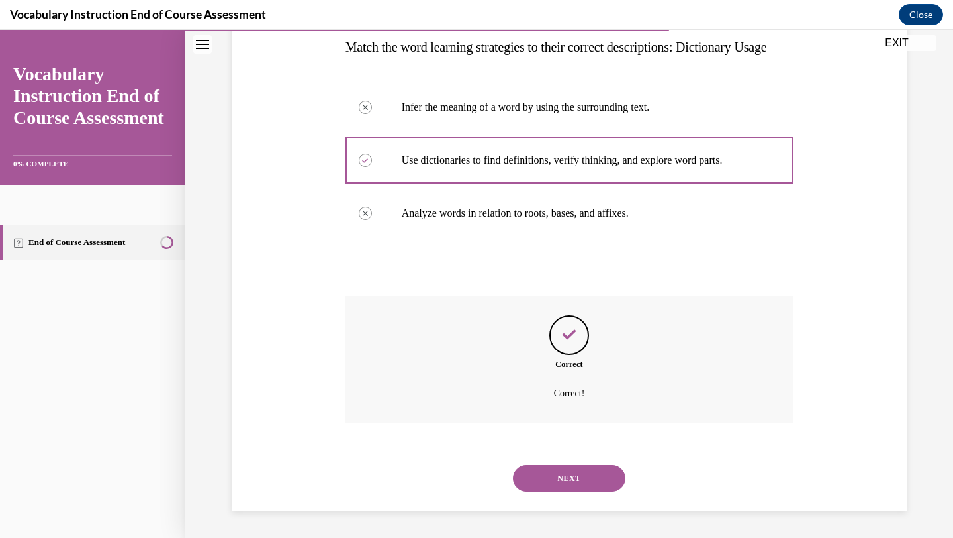
scroll to position [245, 0]
click at [585, 484] on button "NEXT" at bounding box center [569, 478] width 113 height 26
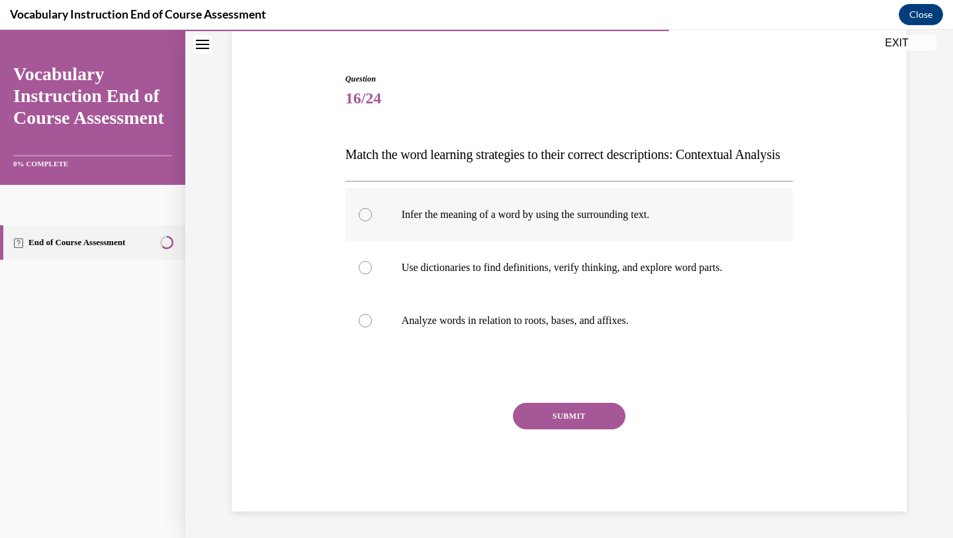
click at [682, 214] on p "Infer the meaning of a word by using the surrounding text." at bounding box center [581, 214] width 359 height 13
click at [372, 214] on input "Infer the meaning of a word by using the surrounding text." at bounding box center [365, 214] width 13 height 13
radio input "true"
click at [593, 414] on button "SUBMIT" at bounding box center [569, 416] width 113 height 26
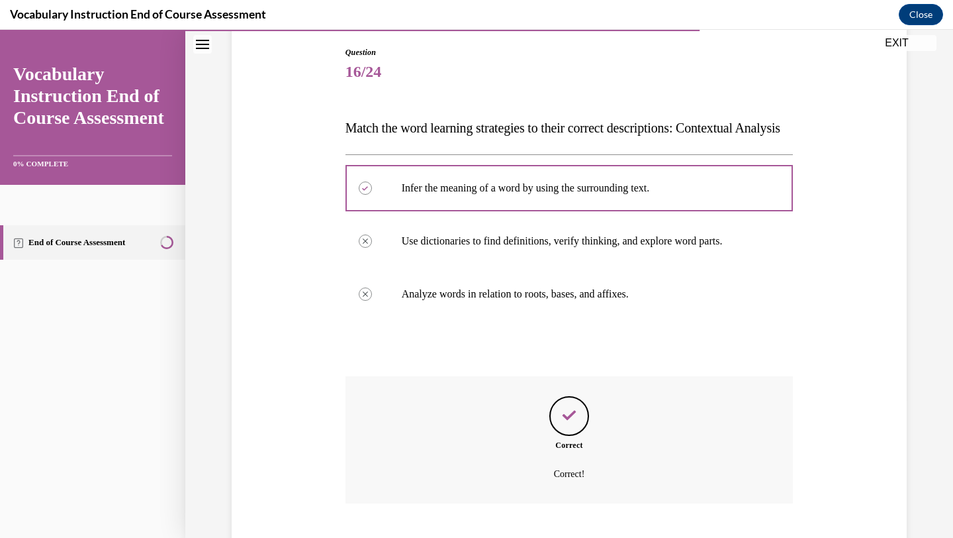
scroll to position [245, 0]
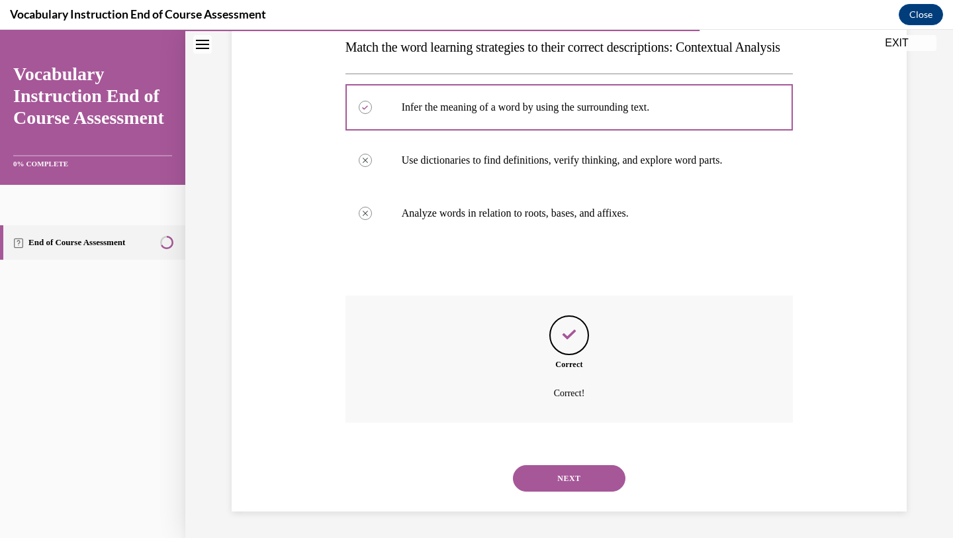
click at [561, 479] on button "NEXT" at bounding box center [569, 478] width 113 height 26
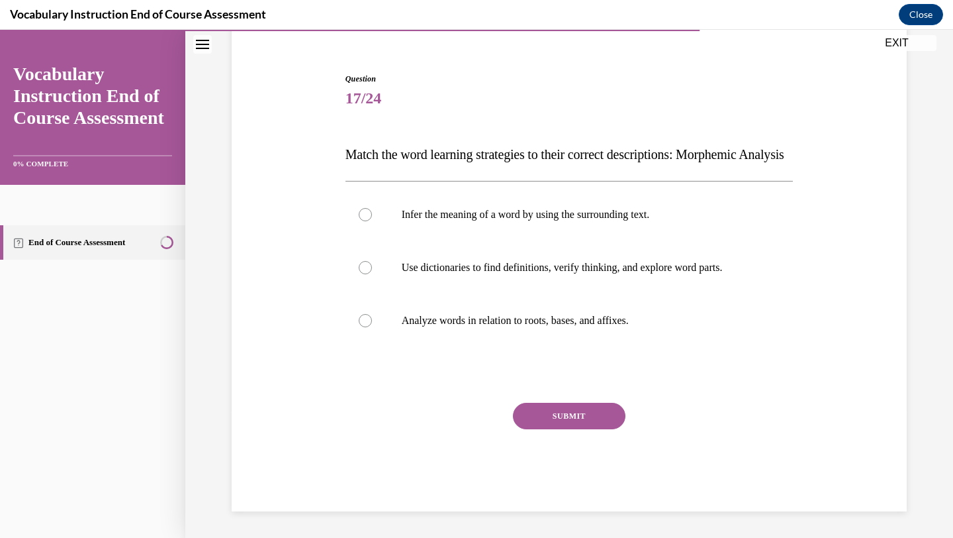
scroll to position [138, 0]
click at [596, 323] on p "Analyze words in relation to roots, bases, and affixes." at bounding box center [581, 320] width 359 height 13
click at [372, 323] on input "Analyze words in relation to roots, bases, and affixes." at bounding box center [365, 320] width 13 height 13
radio input "true"
click at [575, 413] on button "SUBMIT" at bounding box center [569, 416] width 113 height 26
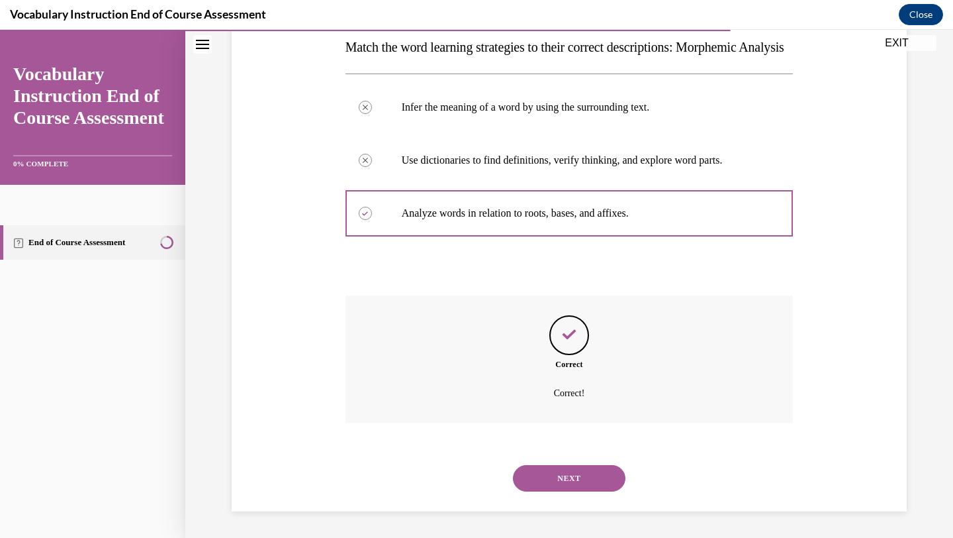
scroll to position [245, 0]
click at [562, 475] on button "NEXT" at bounding box center [569, 478] width 113 height 26
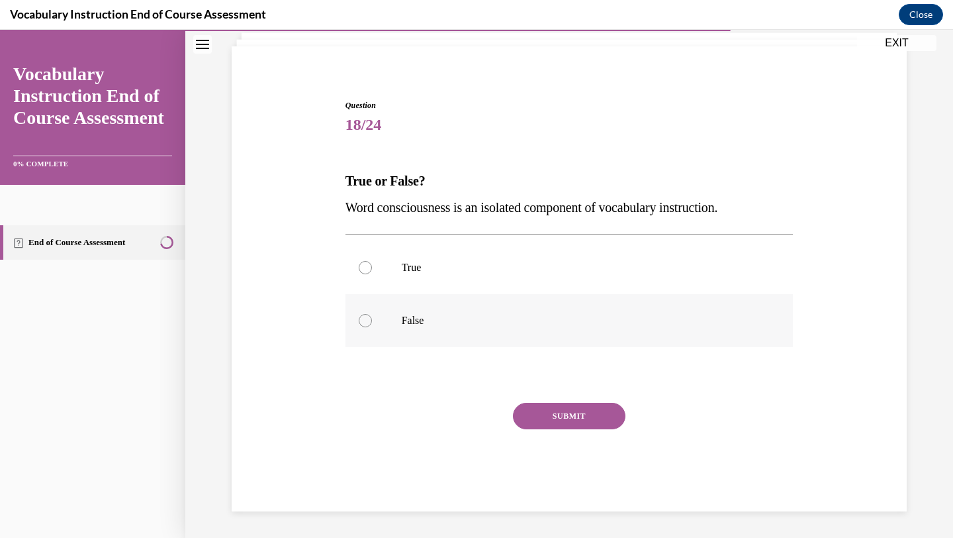
click at [650, 334] on label "False" at bounding box center [570, 320] width 448 height 53
click at [372, 327] on input "False" at bounding box center [365, 320] width 13 height 13
radio input "true"
click at [593, 415] on button "SUBMIT" at bounding box center [569, 416] width 113 height 26
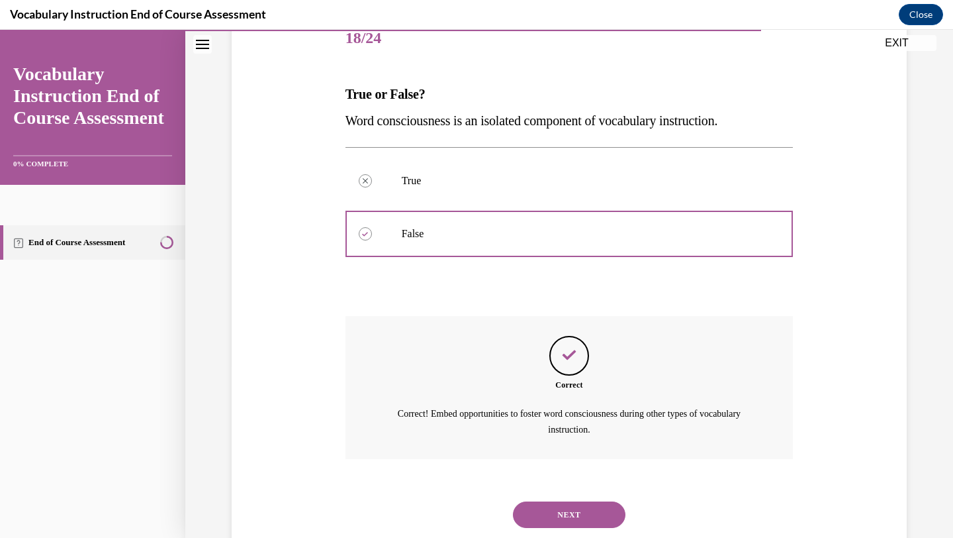
scroll to position [207, 0]
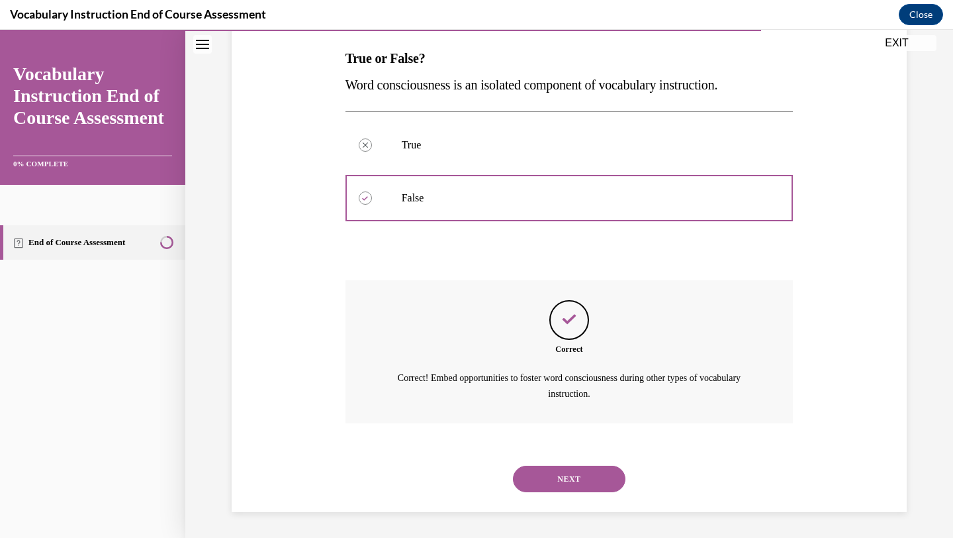
click at [569, 477] on button "NEXT" at bounding box center [569, 478] width 113 height 26
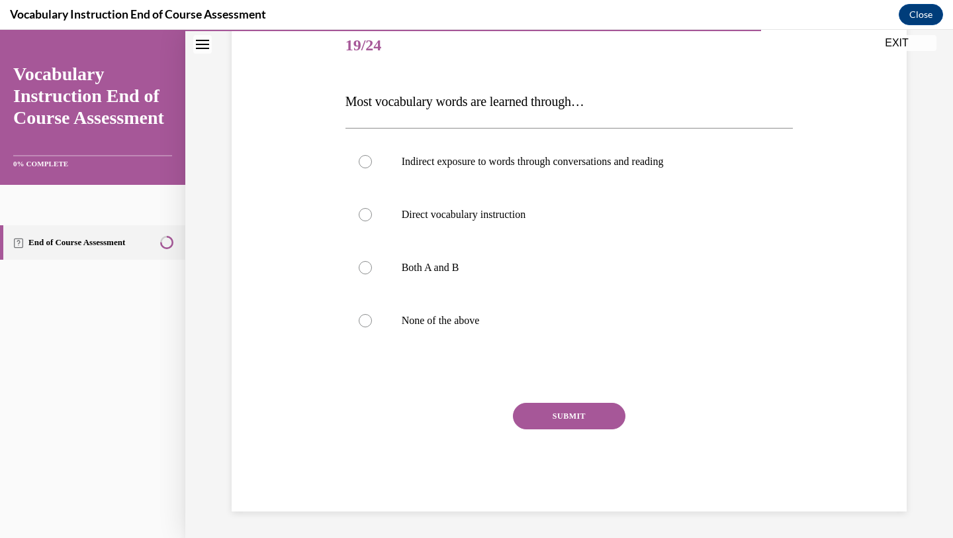
scroll to position [147, 0]
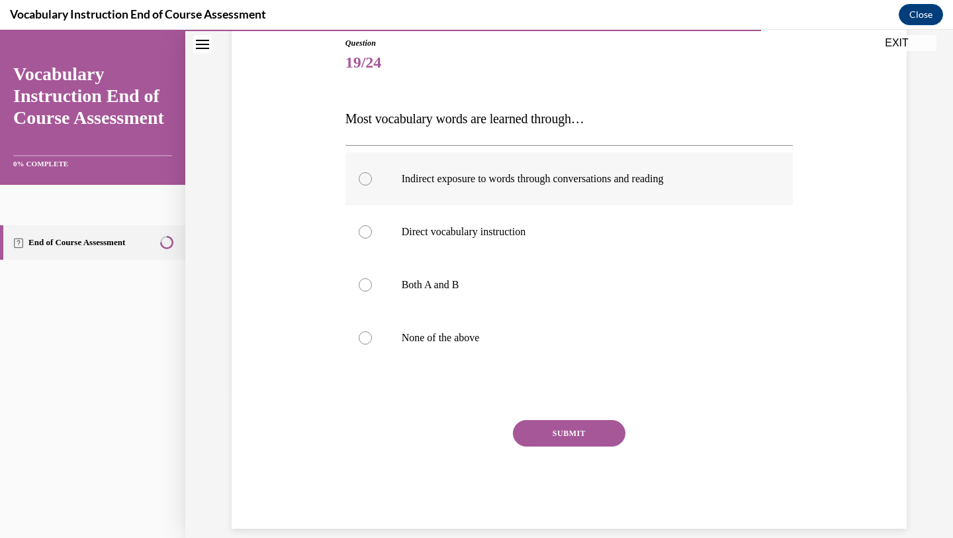
click at [713, 171] on label "Indirect exposure to words through conversations and reading" at bounding box center [570, 178] width 448 height 53
click at [372, 172] on input "Indirect exposure to words through conversations and reading" at bounding box center [365, 178] width 13 height 13
radio input "true"
click at [581, 436] on button "SUBMIT" at bounding box center [569, 433] width 113 height 26
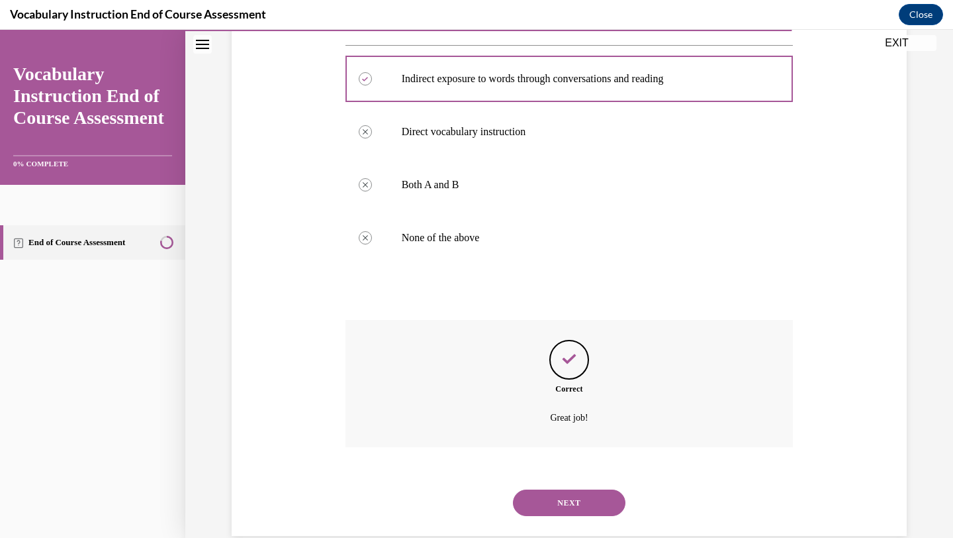
scroll to position [271, 0]
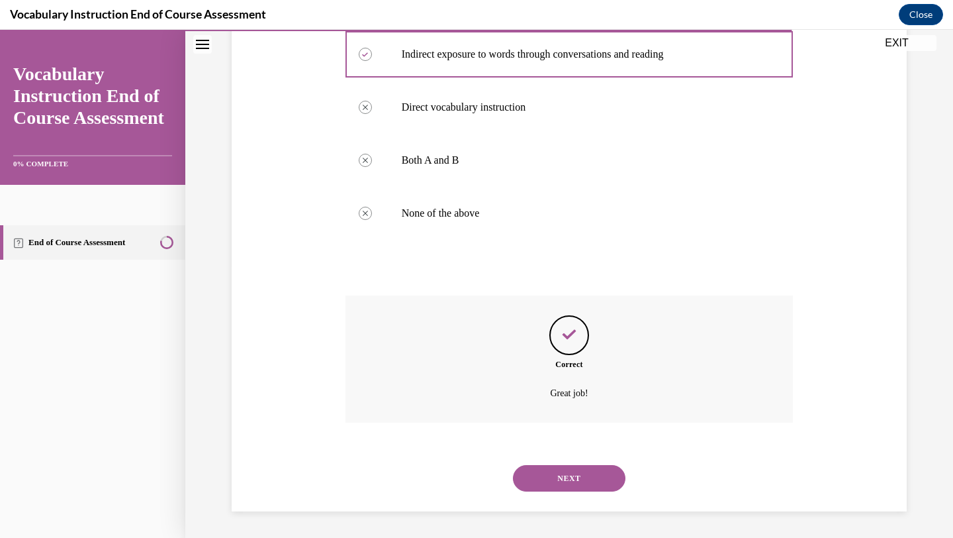
click at [559, 479] on button "NEXT" at bounding box center [569, 478] width 113 height 26
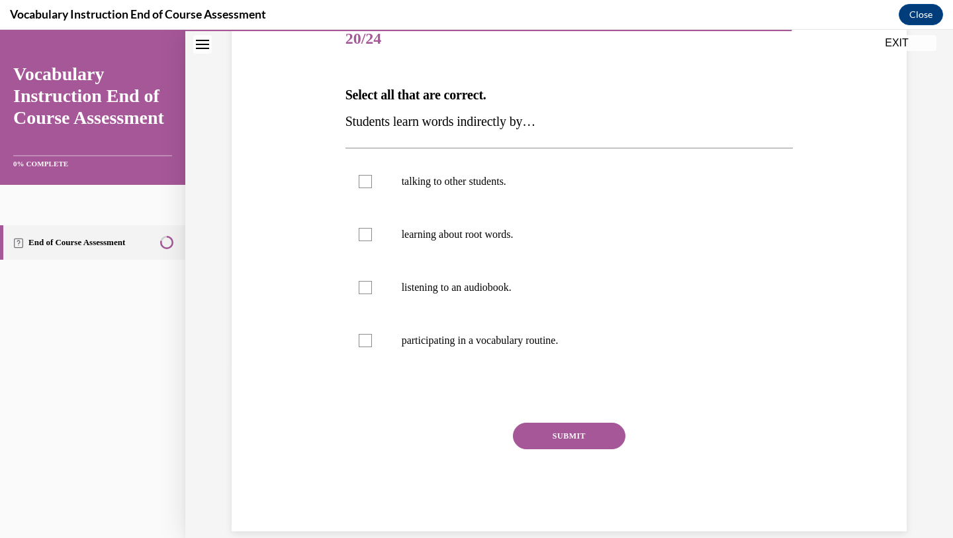
scroll to position [171, 0]
click at [518, 192] on label "talking to other students." at bounding box center [570, 180] width 448 height 53
click at [372, 187] on input "talking to other students." at bounding box center [365, 180] width 13 height 13
checkbox input "true"
click at [507, 279] on label "listening to an audiobook." at bounding box center [570, 286] width 448 height 53
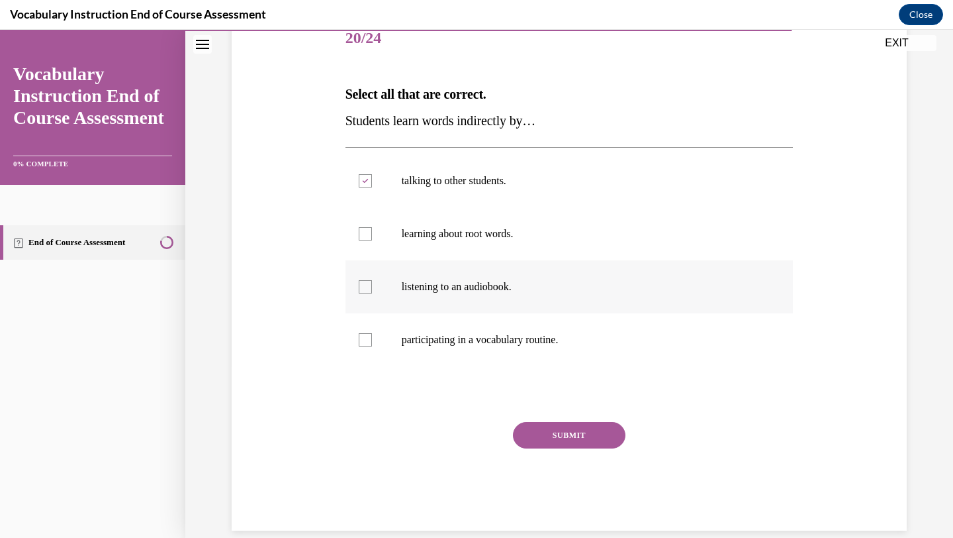
click at [372, 280] on input "listening to an audiobook." at bounding box center [365, 286] width 13 height 13
checkbox input "true"
click at [498, 242] on label "learning about root words." at bounding box center [570, 233] width 448 height 53
click at [372, 240] on input "learning about root words." at bounding box center [365, 233] width 13 height 13
checkbox input "true"
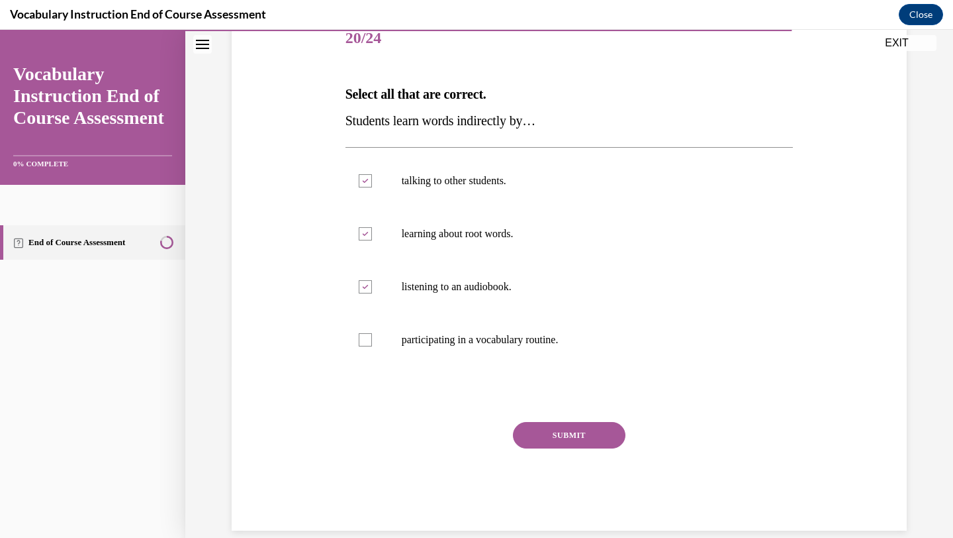
click at [555, 430] on button "SUBMIT" at bounding box center [569, 435] width 113 height 26
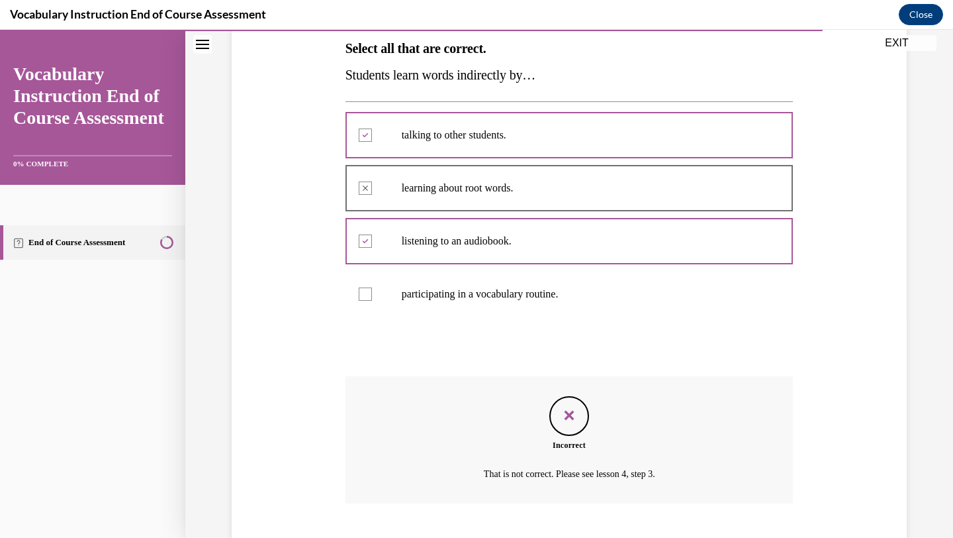
scroll to position [278, 0]
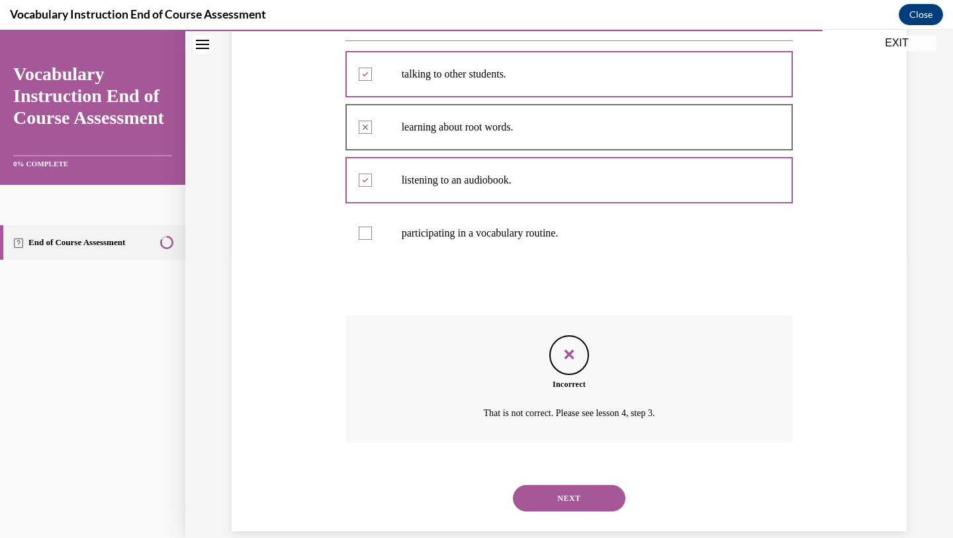
click at [562, 495] on button "NEXT" at bounding box center [569, 498] width 113 height 26
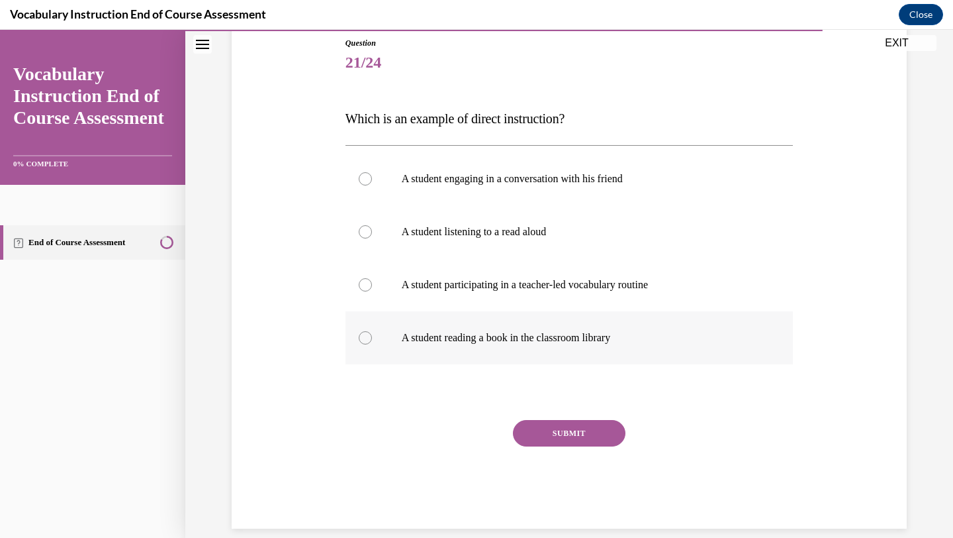
scroll to position [141, 0]
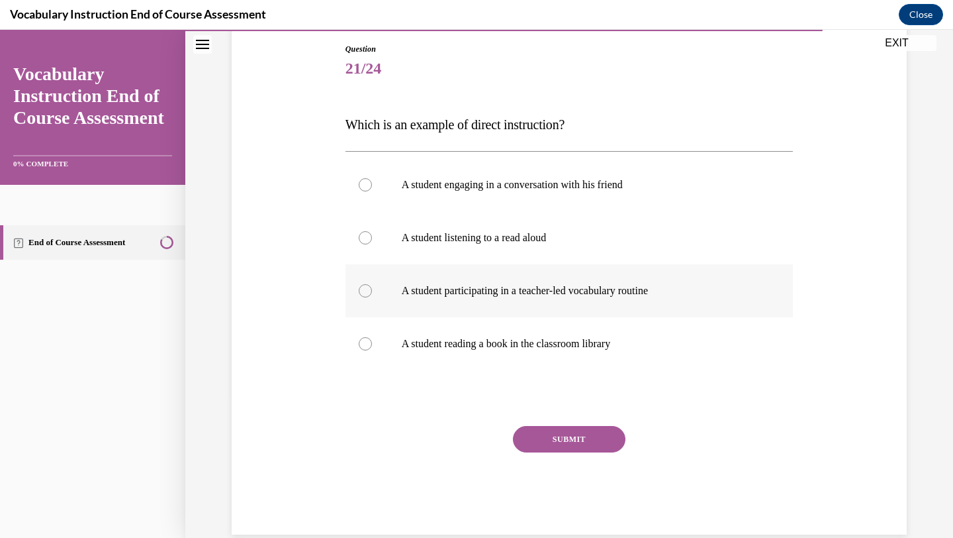
click at [602, 289] on p "A student participating in a teacher-led vocabulary routine" at bounding box center [581, 290] width 359 height 13
click at [372, 289] on input "A student participating in a teacher-led vocabulary routine" at bounding box center [365, 290] width 13 height 13
radio input "true"
click at [579, 441] on button "SUBMIT" at bounding box center [569, 439] width 113 height 26
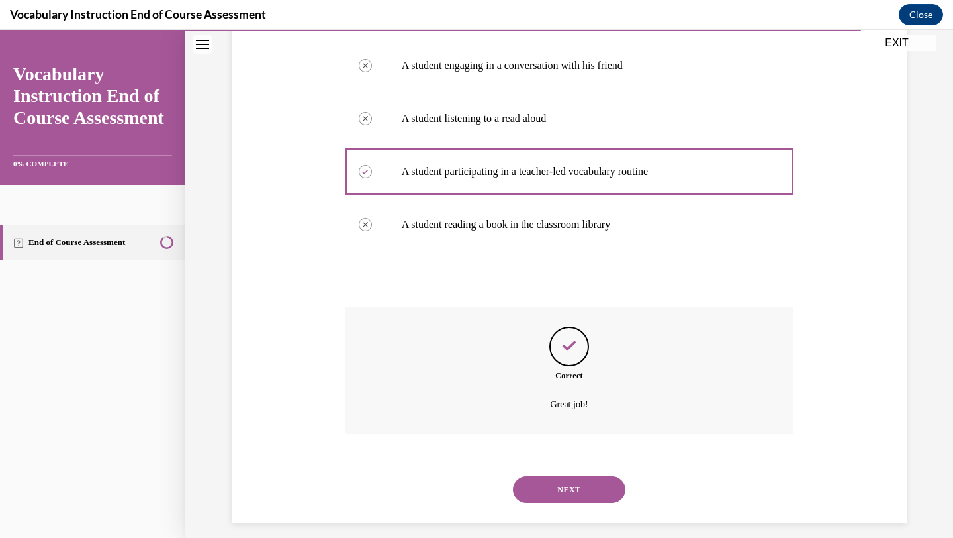
scroll to position [271, 0]
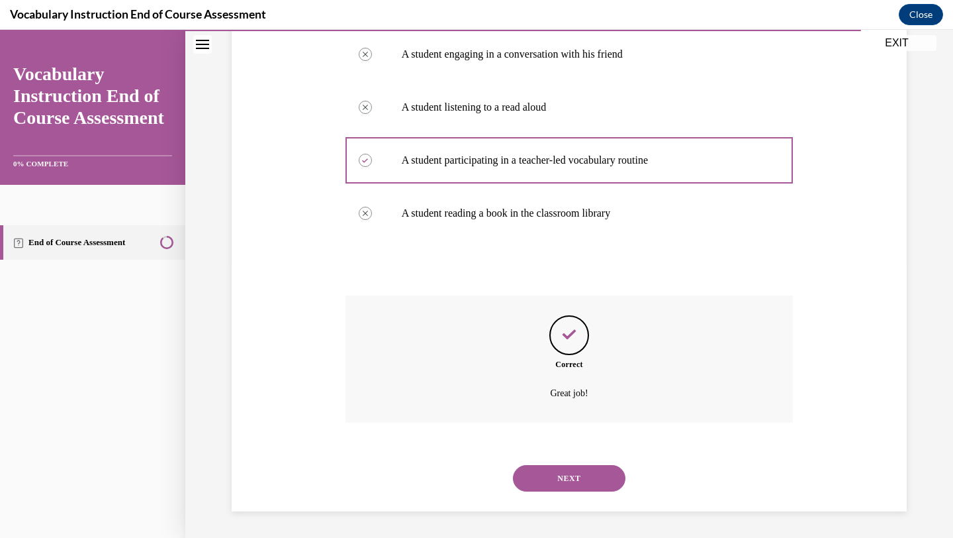
click at [583, 481] on button "NEXT" at bounding box center [569, 478] width 113 height 26
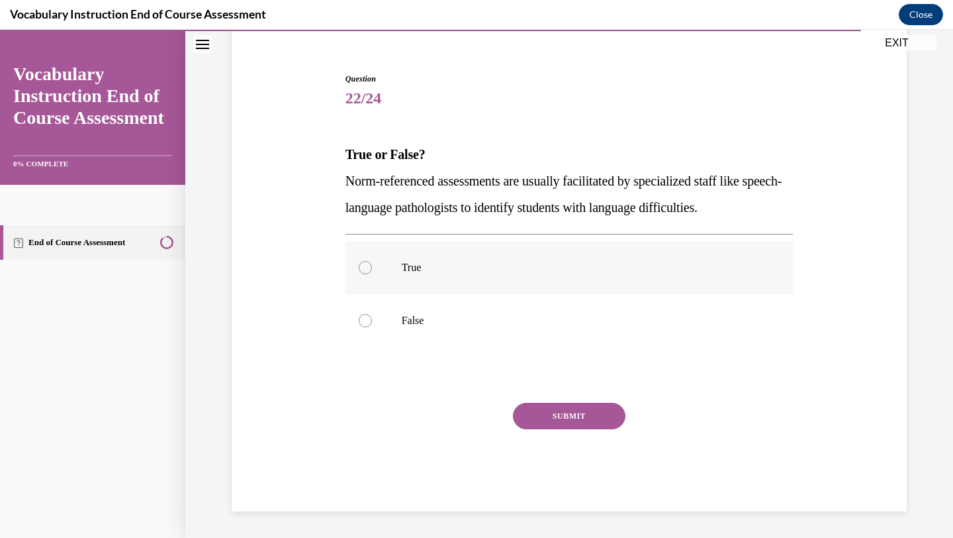
click at [724, 269] on p "True" at bounding box center [581, 267] width 359 height 13
click at [372, 269] on input "True" at bounding box center [365, 267] width 13 height 13
radio input "true"
click at [601, 412] on button "SUBMIT" at bounding box center [569, 416] width 113 height 26
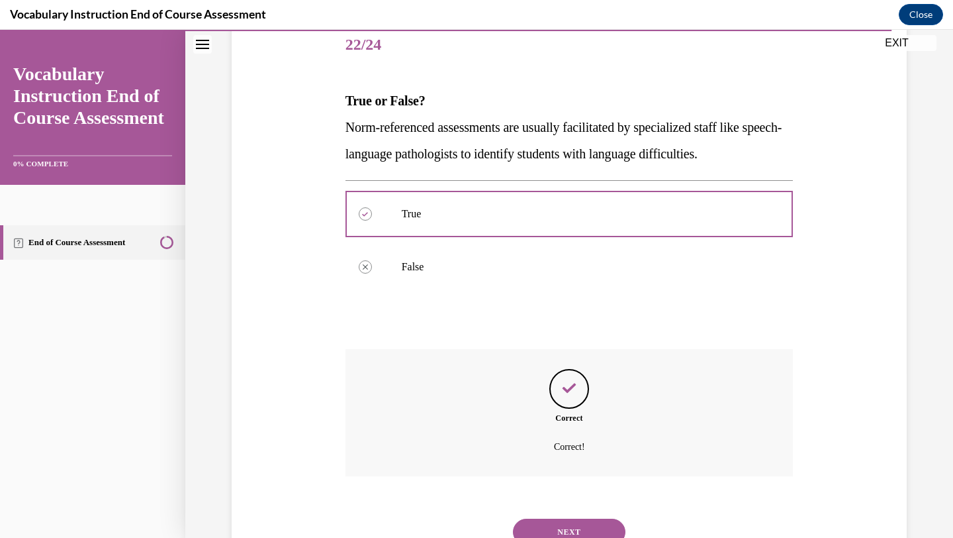
scroll to position [218, 0]
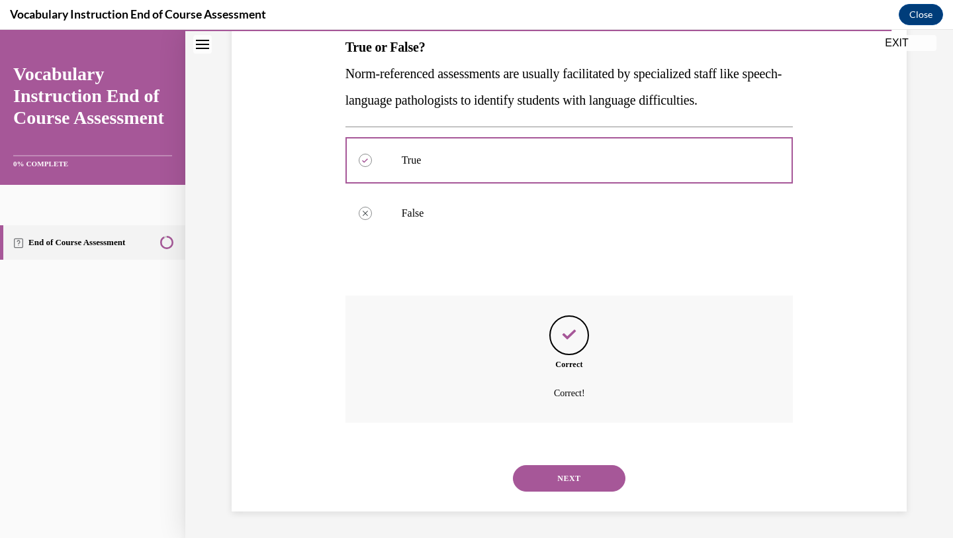
click at [571, 475] on button "NEXT" at bounding box center [569, 478] width 113 height 26
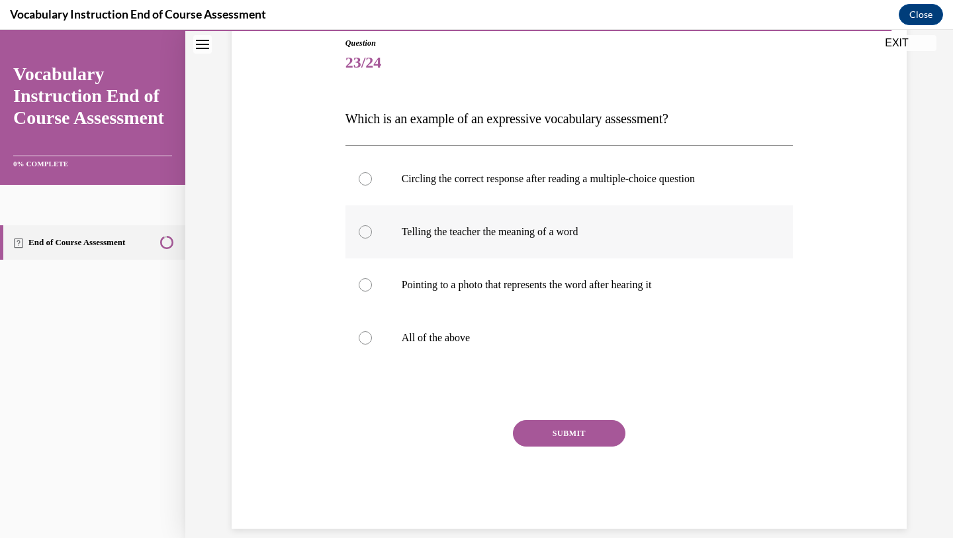
scroll to position [129, 0]
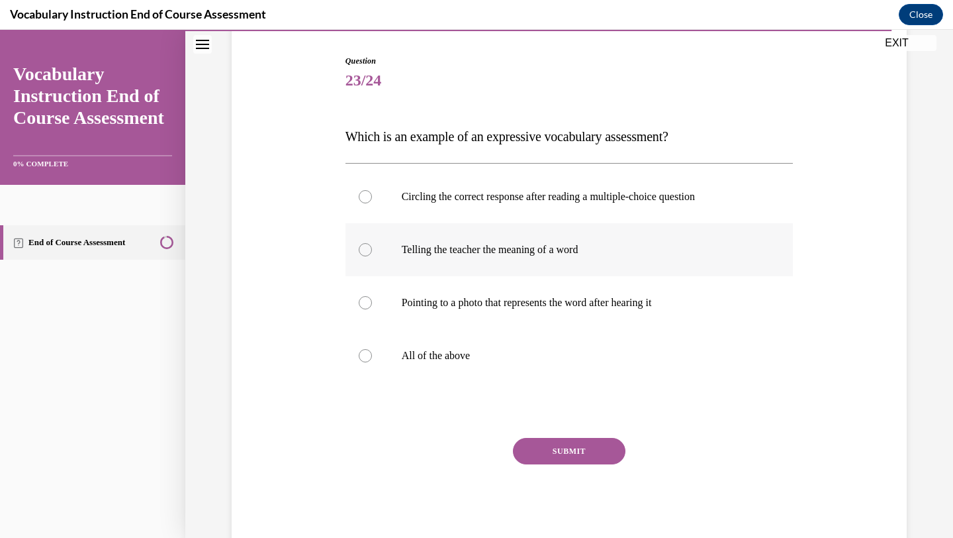
click at [582, 261] on label "Telling the teacher the meaning of a word" at bounding box center [570, 249] width 448 height 53
click at [372, 256] on input "Telling the teacher the meaning of a word" at bounding box center [365, 249] width 13 height 13
radio input "true"
click at [560, 449] on button "SUBMIT" at bounding box center [569, 451] width 113 height 26
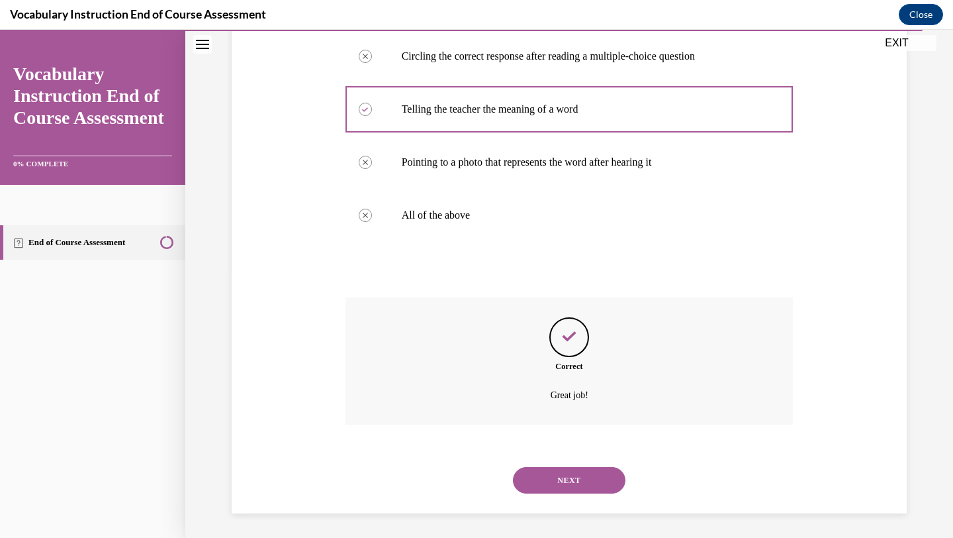
scroll to position [271, 0]
click at [553, 481] on button "NEXT" at bounding box center [569, 478] width 113 height 26
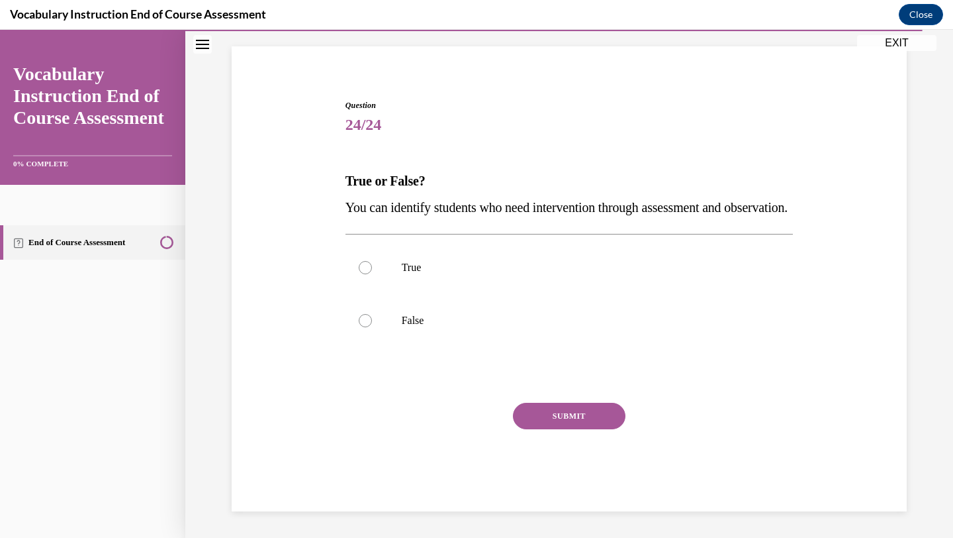
click at [804, 189] on div "Question 24/24 True or False? You can identify students who need intervention t…" at bounding box center [569, 286] width 682 height 452
click at [683, 267] on p "True" at bounding box center [581, 267] width 359 height 13
click at [372, 267] on input "True" at bounding box center [365, 267] width 13 height 13
radio input "true"
click at [588, 410] on button "SUBMIT" at bounding box center [569, 416] width 113 height 26
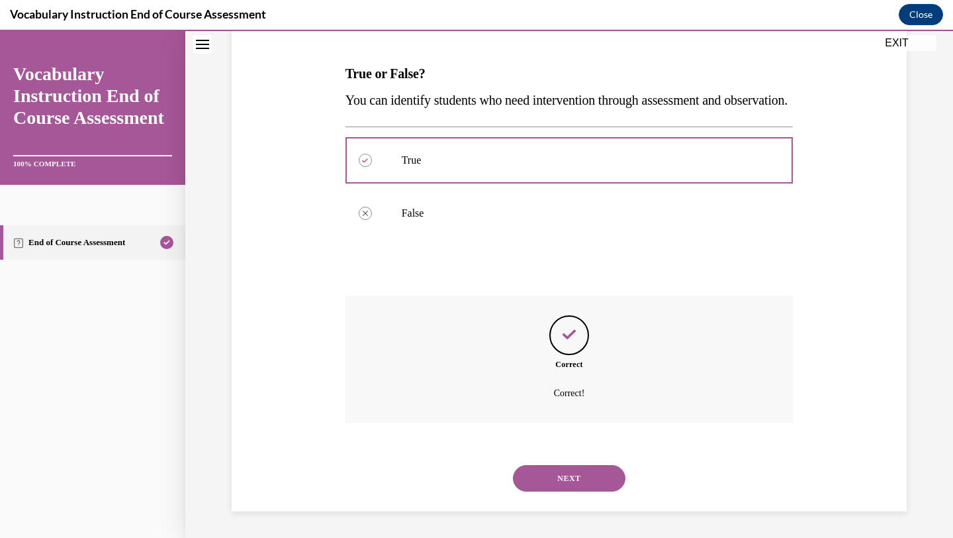
click at [575, 483] on button "NEXT" at bounding box center [569, 478] width 113 height 26
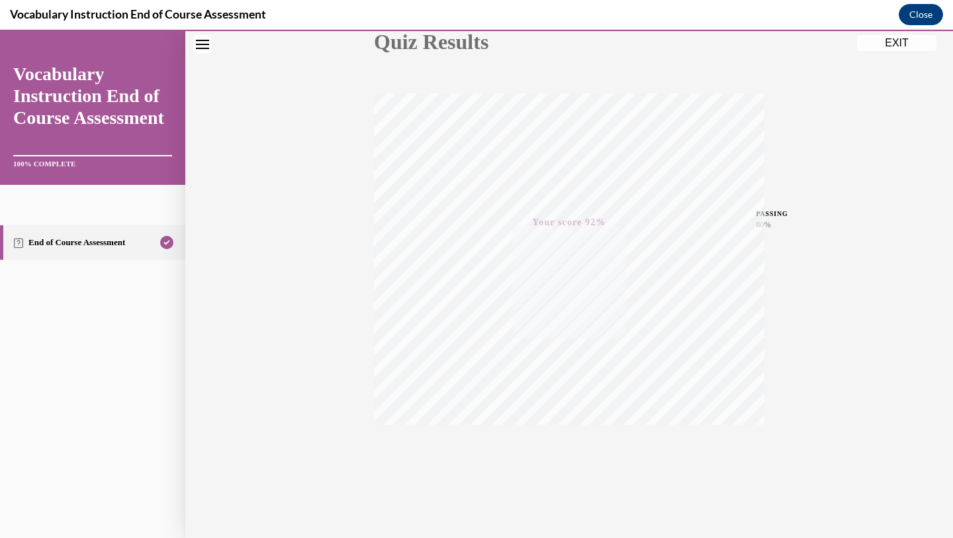
scroll to position [171, 0]
click at [874, 46] on button "EXIT" at bounding box center [896, 43] width 79 height 16
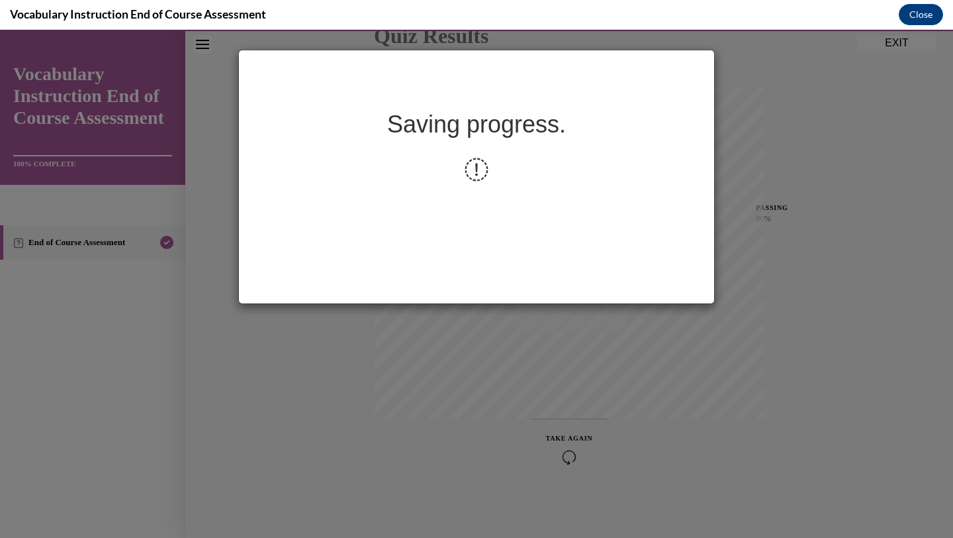
click at [477, 173] on icon at bounding box center [476, 169] width 27 height 27
click at [421, 376] on div "Saving progress." at bounding box center [476, 284] width 953 height 508
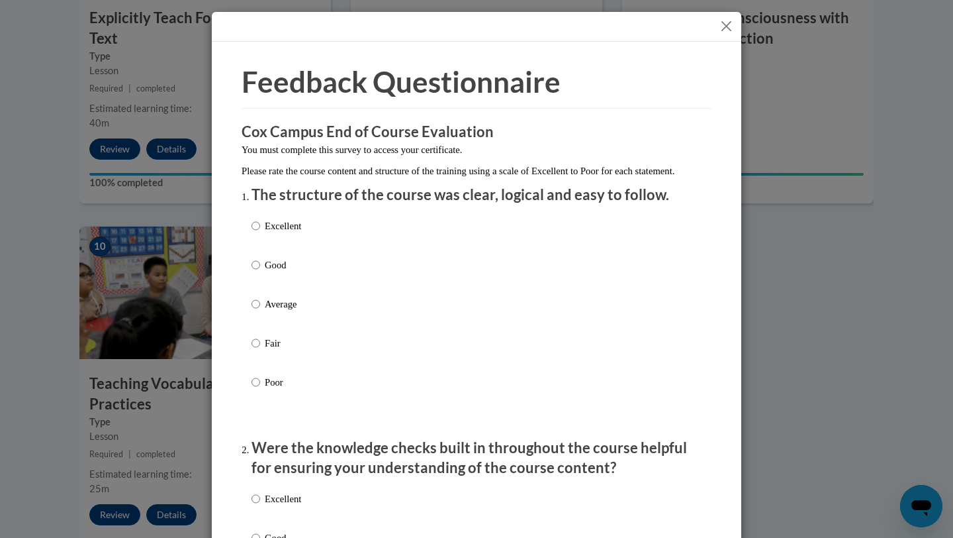
click at [433, 244] on div "Excellent Good Average Fair Poor" at bounding box center [477, 320] width 450 height 216
click at [291, 233] on p "Excellent" at bounding box center [283, 225] width 36 height 15
click at [260, 233] on input "Excellent" at bounding box center [256, 225] width 9 height 15
radio input "true"
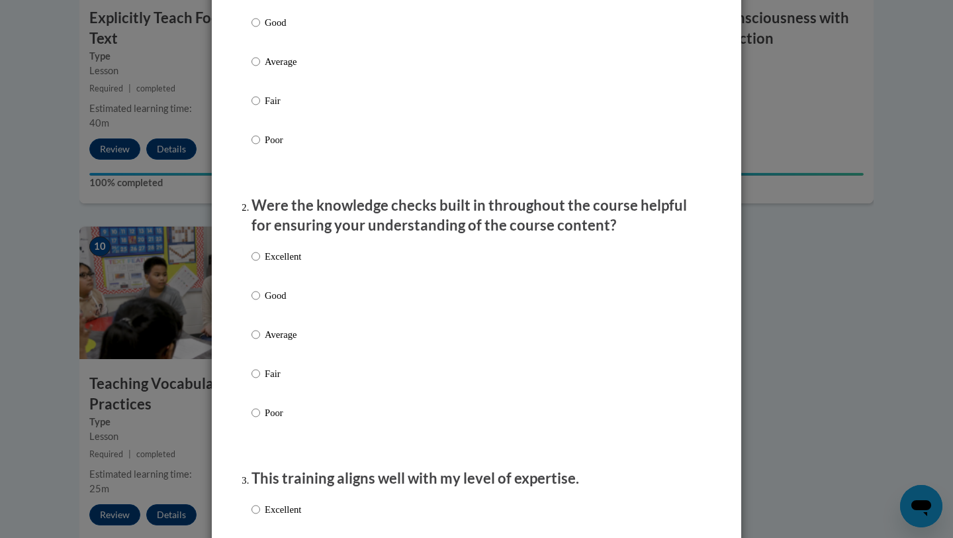
scroll to position [260, 0]
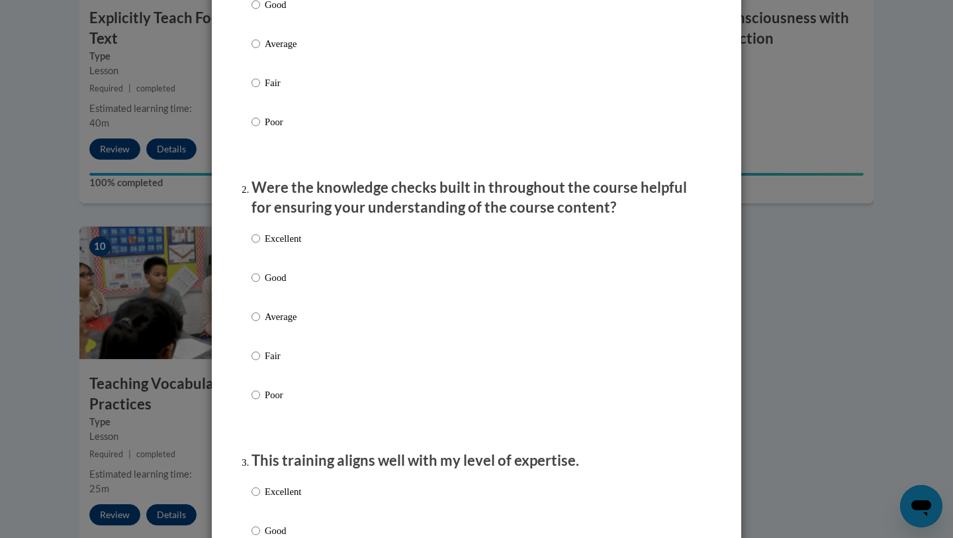
click at [274, 246] on p "Excellent" at bounding box center [283, 238] width 36 height 15
click at [260, 246] on input "Excellent" at bounding box center [256, 238] width 9 height 15
radio input "true"
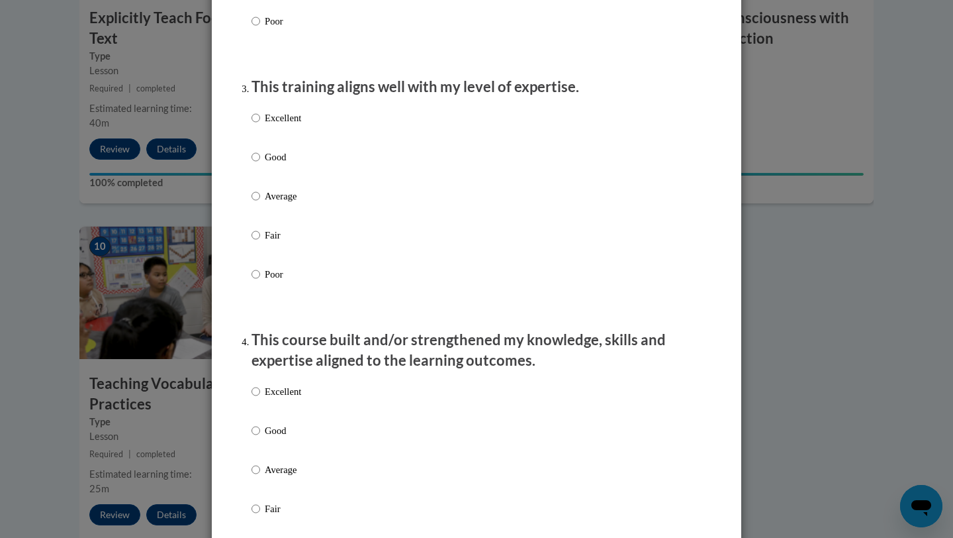
scroll to position [636, 0]
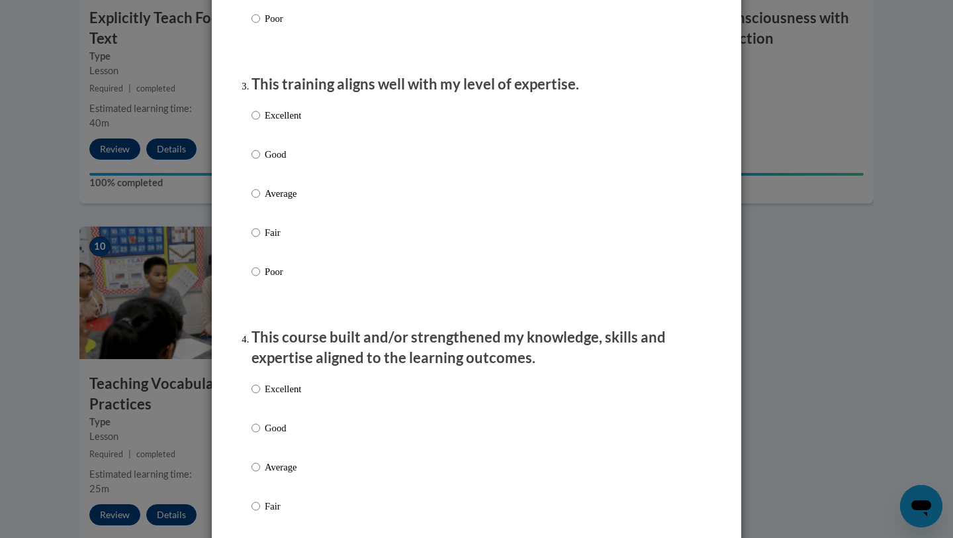
click at [282, 122] on p "Excellent" at bounding box center [283, 115] width 36 height 15
click at [260, 122] on input "Excellent" at bounding box center [256, 115] width 9 height 15
radio input "true"
click at [275, 396] on p "Excellent" at bounding box center [283, 388] width 36 height 15
click at [260, 396] on input "Excellent" at bounding box center [256, 388] width 9 height 15
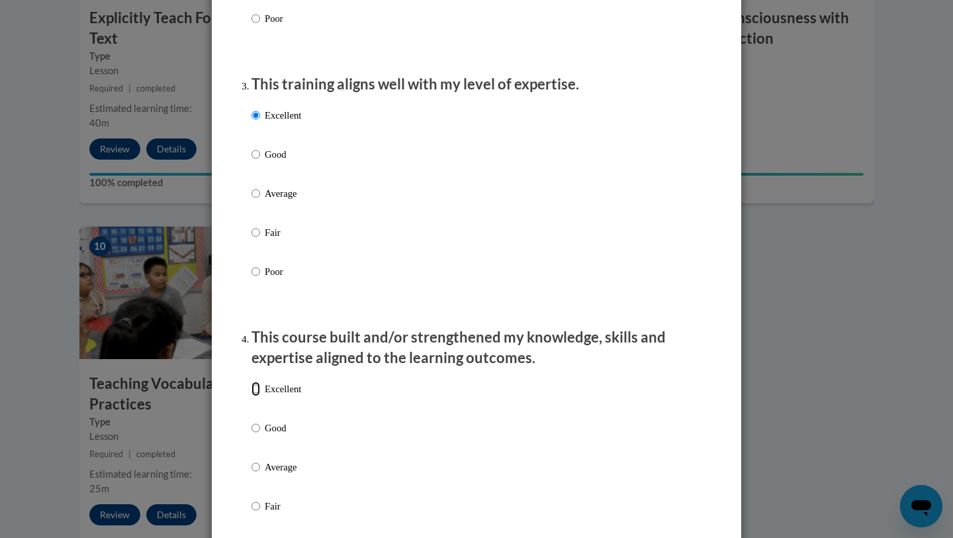
radio input "true"
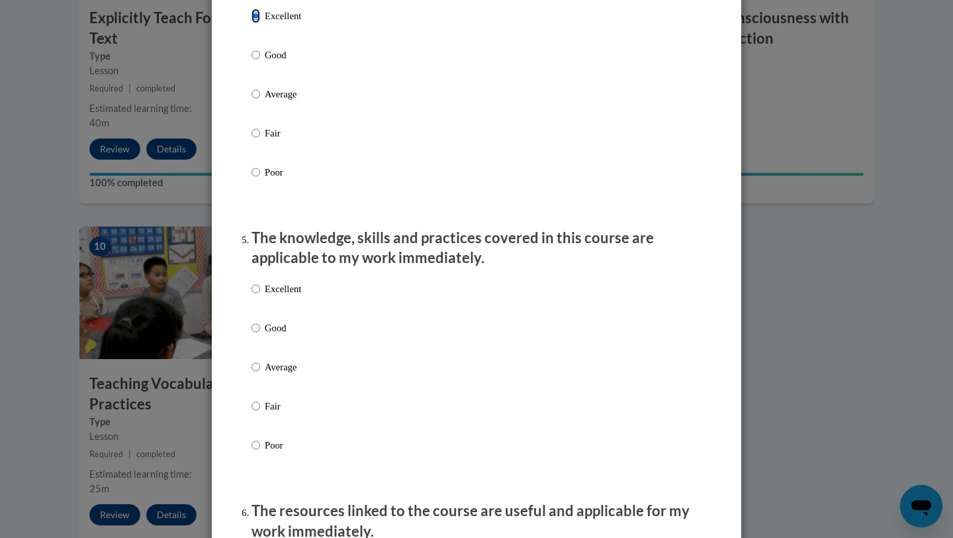
scroll to position [1016, 0]
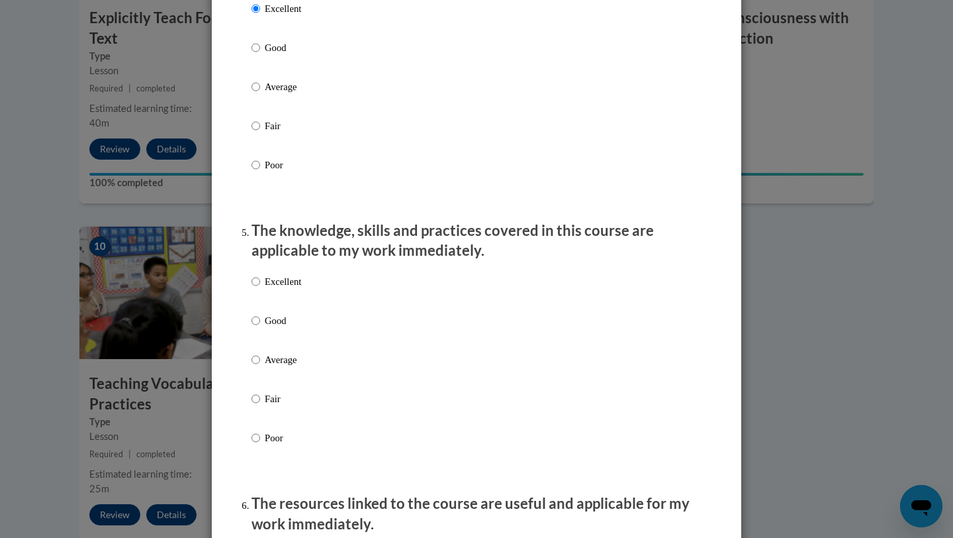
click at [282, 289] on p "Excellent" at bounding box center [283, 281] width 36 height 15
click at [260, 289] on input "Excellent" at bounding box center [256, 281] width 9 height 15
radio input "true"
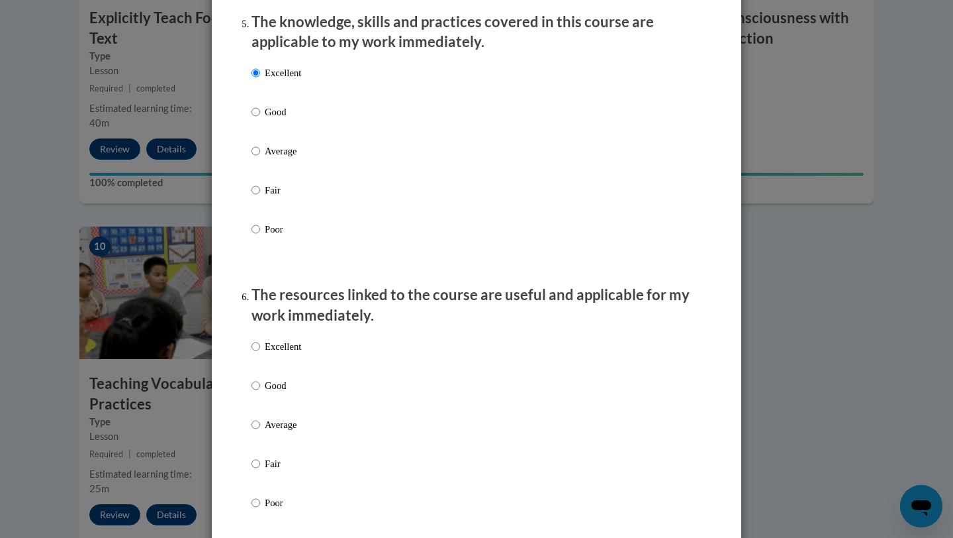
click at [286, 367] on label "Excellent" at bounding box center [277, 357] width 50 height 36
click at [260, 354] on input "Excellent" at bounding box center [256, 346] width 9 height 15
radio input "true"
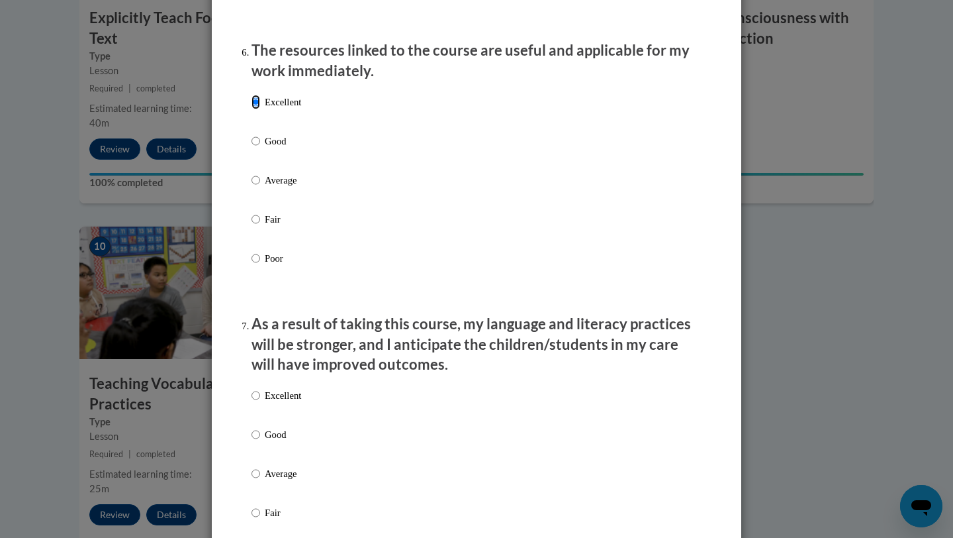
scroll to position [1547, 0]
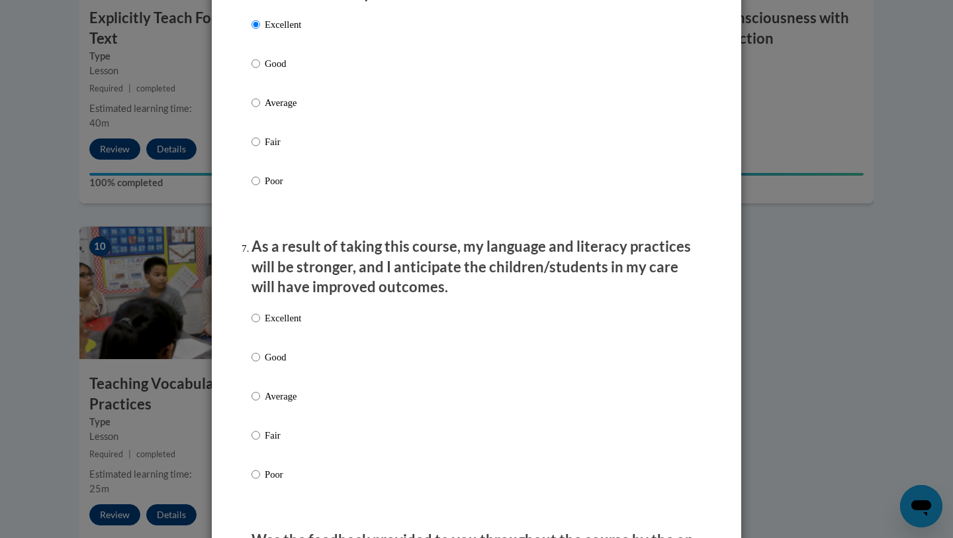
click at [285, 325] on p "Excellent" at bounding box center [283, 318] width 36 height 15
click at [260, 325] on input "Excellent" at bounding box center [256, 318] width 9 height 15
radio input "true"
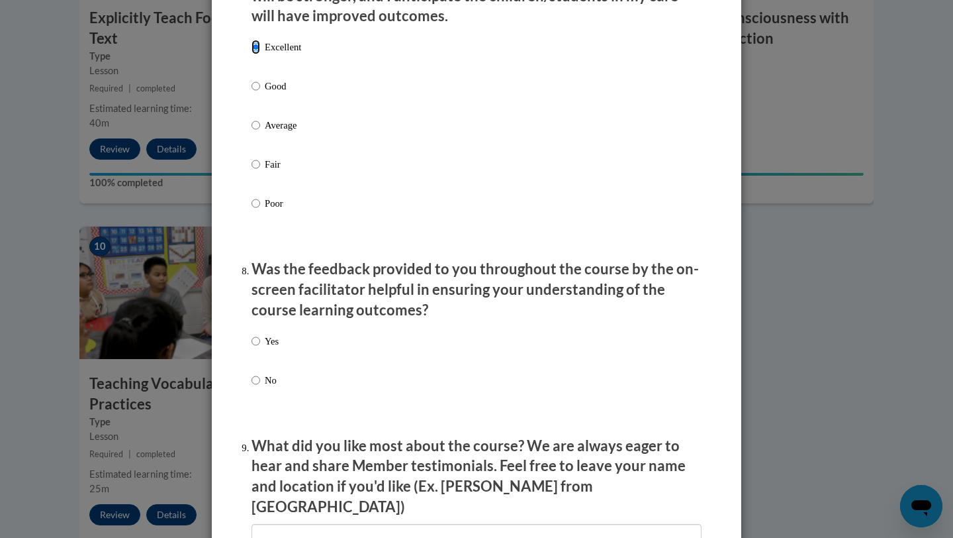
scroll to position [1888, 0]
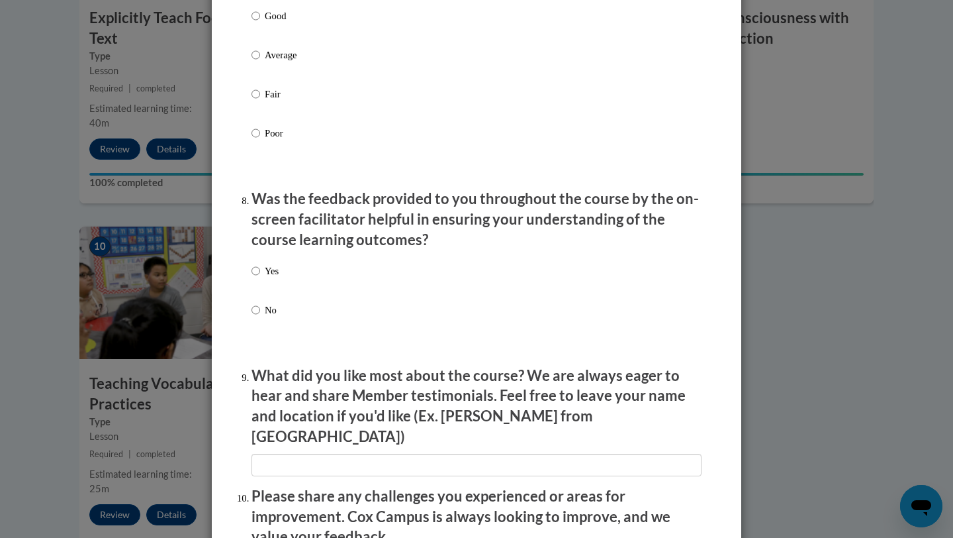
click at [270, 278] on p "Yes" at bounding box center [272, 271] width 14 height 15
click at [260, 278] on input "Yes" at bounding box center [256, 271] width 9 height 15
radio input "true"
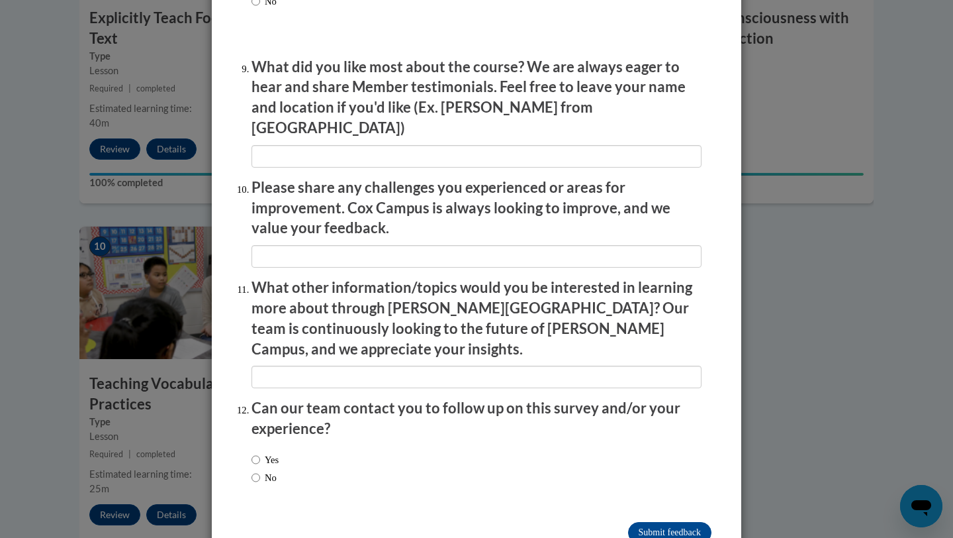
scroll to position [2217, 0]
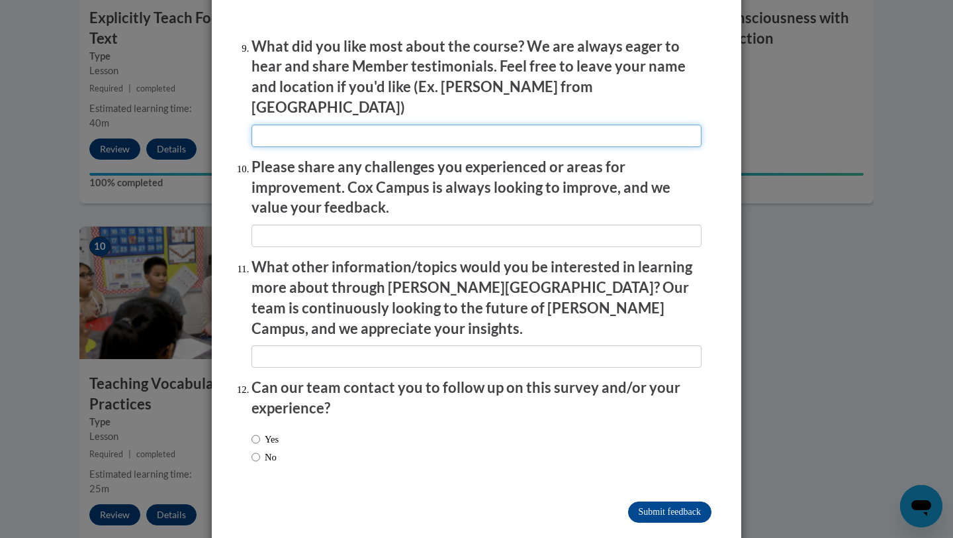
click at [390, 129] on input "textbox" at bounding box center [477, 135] width 450 height 23
type input "Loved the questions throughout the lesson."
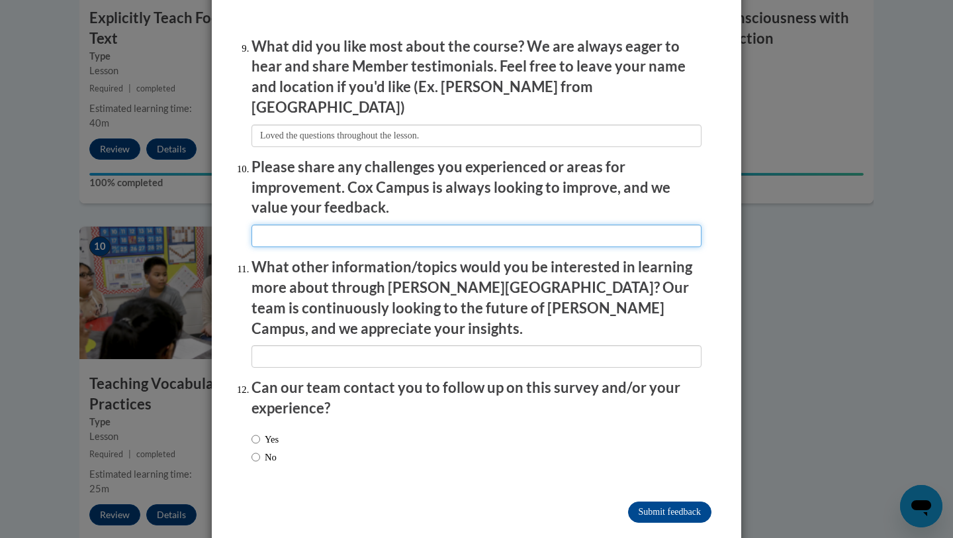
click at [342, 232] on input "textbox" at bounding box center [477, 235] width 450 height 23
type input "I did not have any challenges."
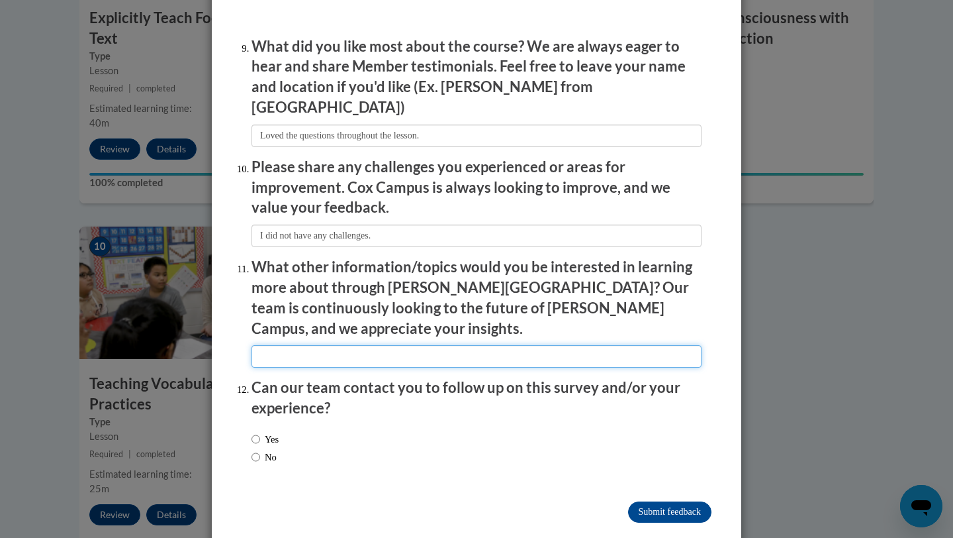
click at [329, 345] on input "textbox" at bounding box center [477, 356] width 450 height 23
type input "More educational lessons."
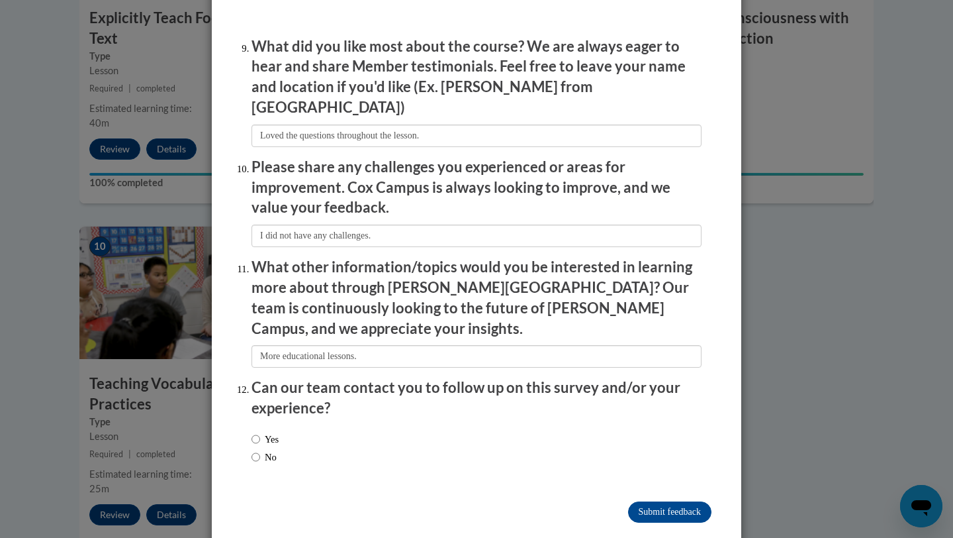
click at [273, 450] on label "No" at bounding box center [264, 457] width 25 height 15
click at [260, 450] on input "No" at bounding box center [256, 457] width 9 height 15
radio input "true"
click at [632, 501] on input "Submit feedback" at bounding box center [669, 511] width 83 height 21
